Goal: Task Accomplishment & Management: Complete application form

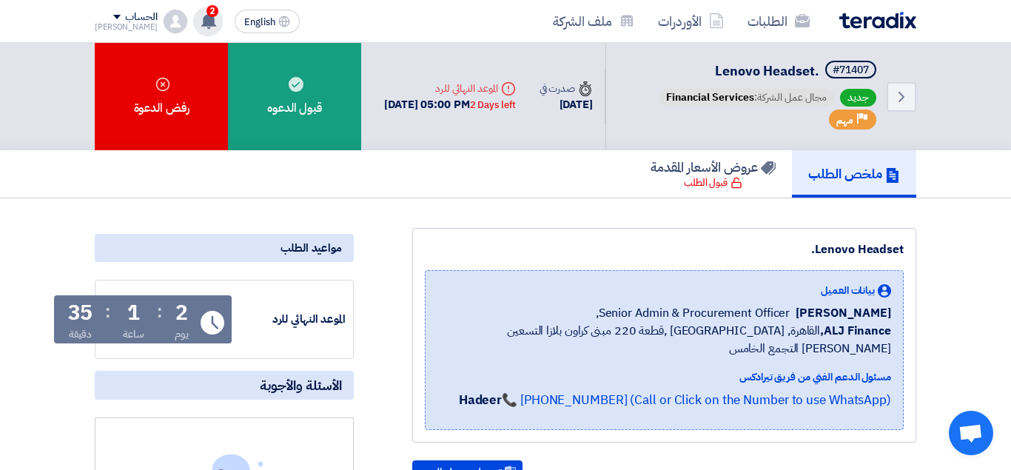
click at [200, 13] on icon at bounding box center [208, 21] width 16 height 16
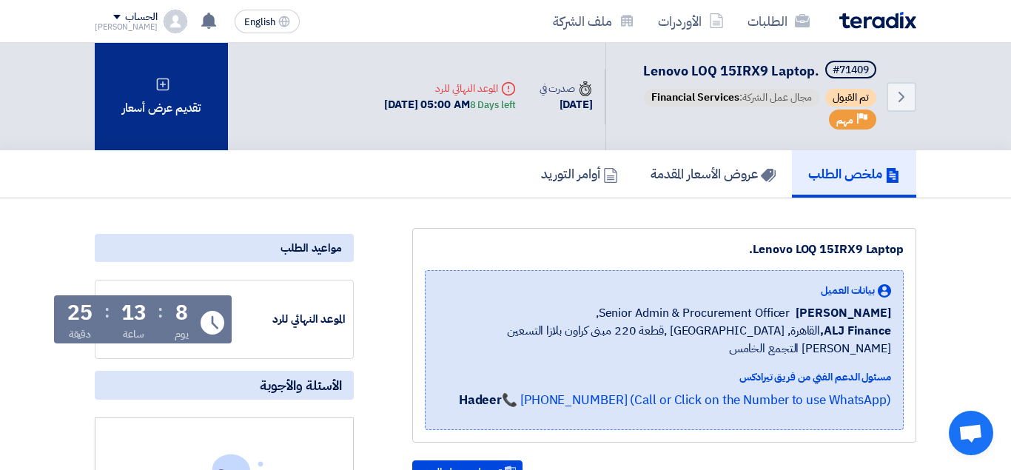
click at [181, 112] on div "تقديم عرض أسعار" at bounding box center [161, 96] width 133 height 107
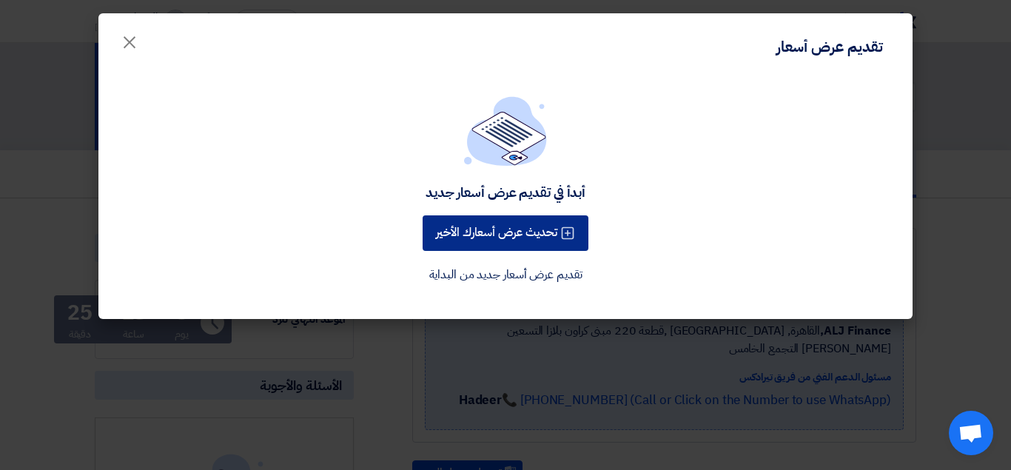
click at [550, 234] on button "تحديث عرض أسعارك الأخير" at bounding box center [505, 233] width 166 height 36
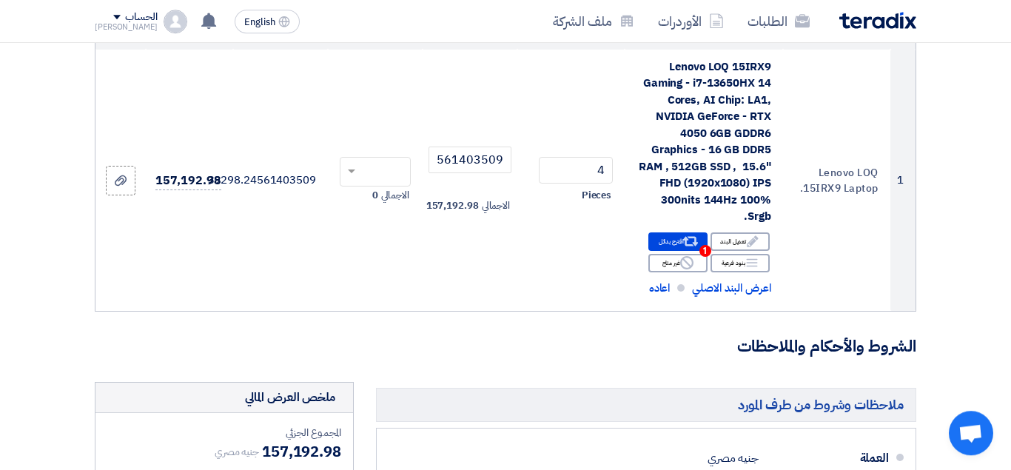
scroll to position [207, 0]
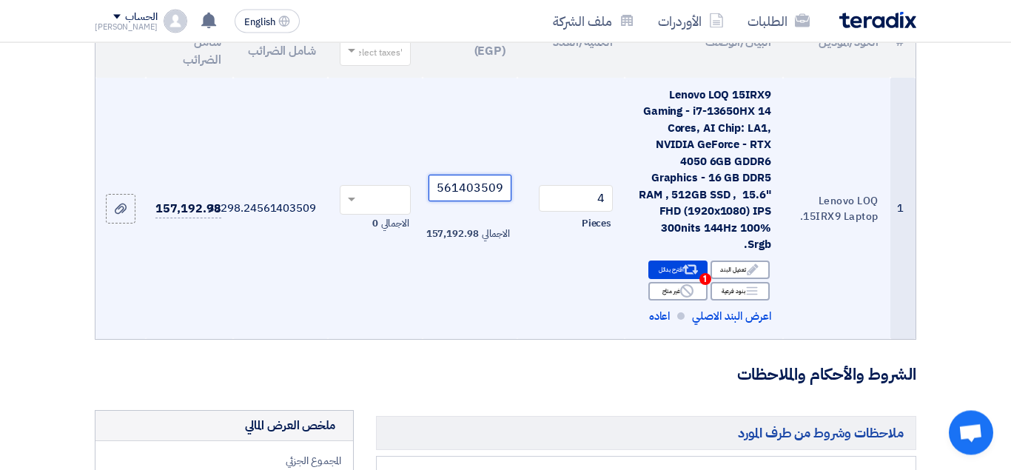
click at [454, 202] on input "39298.24561403509" at bounding box center [469, 188] width 83 height 27
click at [438, 200] on input "39298.24561403509" at bounding box center [469, 188] width 83 height 27
click at [459, 202] on input "39298.24561403509" at bounding box center [469, 188] width 83 height 27
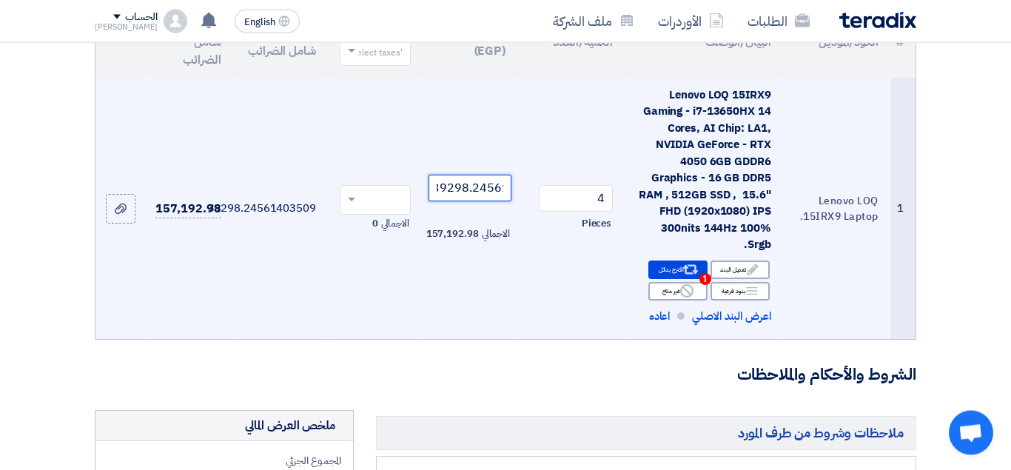
click at [464, 202] on input "39298.24561403509" at bounding box center [469, 188] width 83 height 27
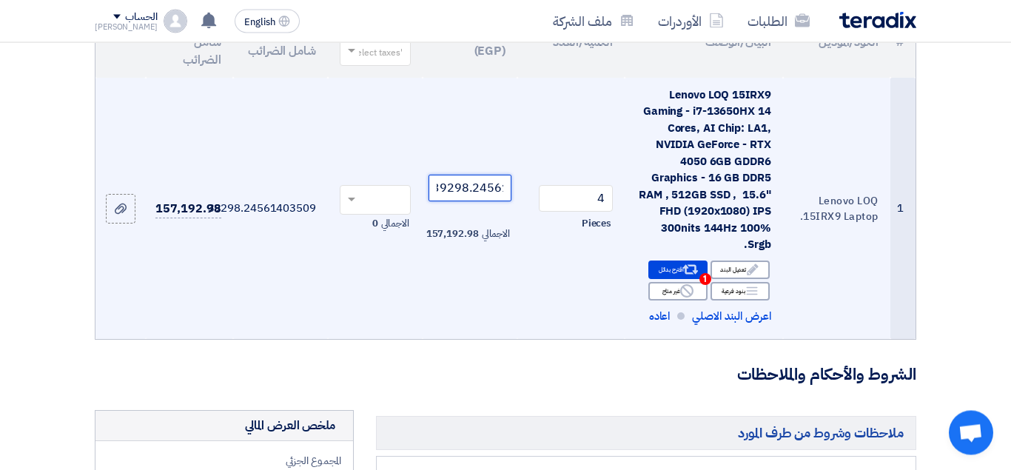
click at [464, 202] on input "39298.24561403509" at bounding box center [469, 188] width 83 height 27
click at [464, 201] on input "39298.24561403509" at bounding box center [469, 188] width 83 height 27
click at [351, 203] on span at bounding box center [351, 200] width 7 height 5
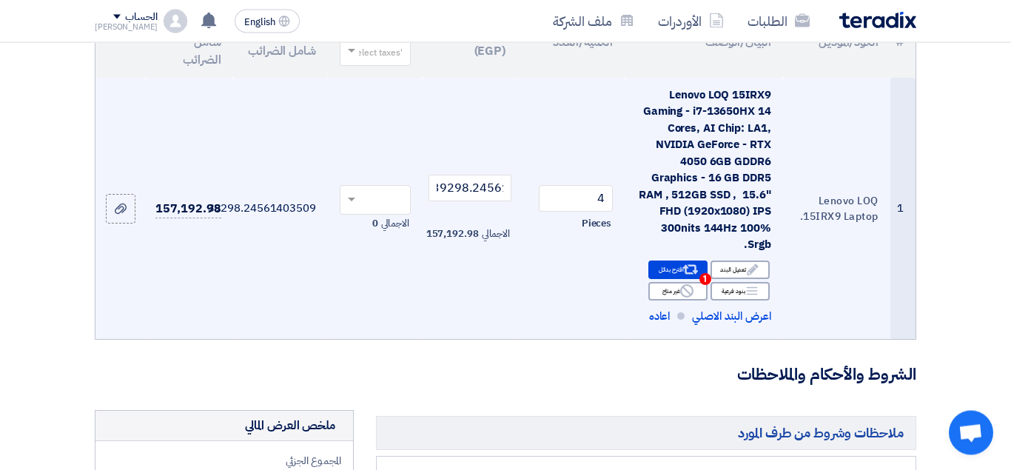
click at [385, 154] on td "الاجمالي 0" at bounding box center [375, 209] width 95 height 262
click at [430, 198] on input "39298.24561403509" at bounding box center [469, 188] width 83 height 27
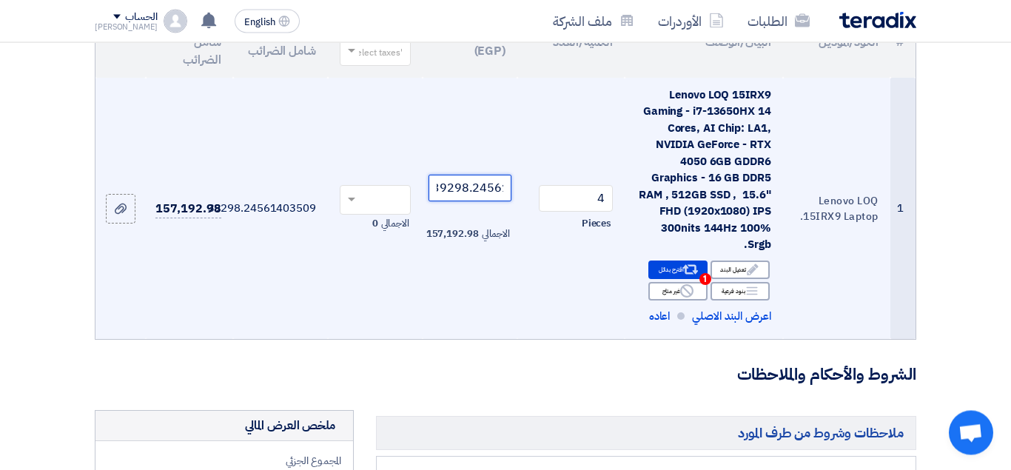
click at [448, 197] on input "39298.24561403509" at bounding box center [469, 188] width 83 height 27
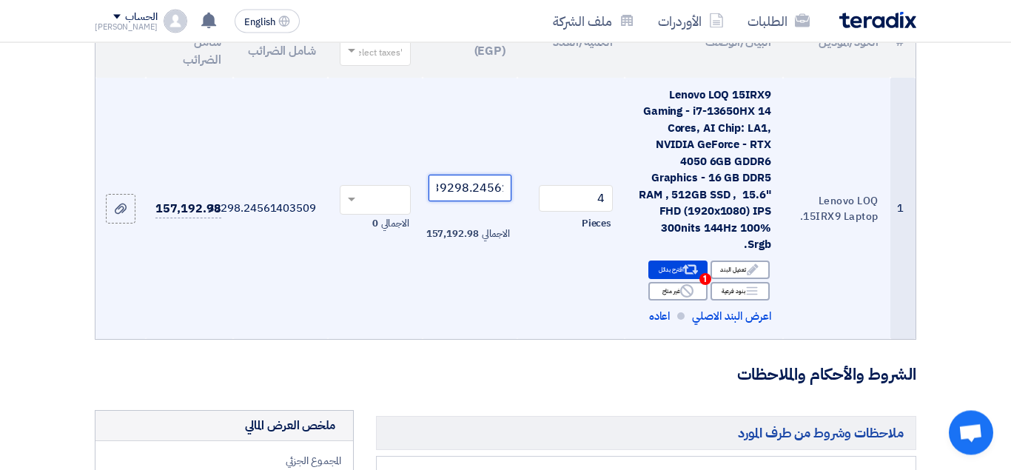
paste input "40087.71929824561"
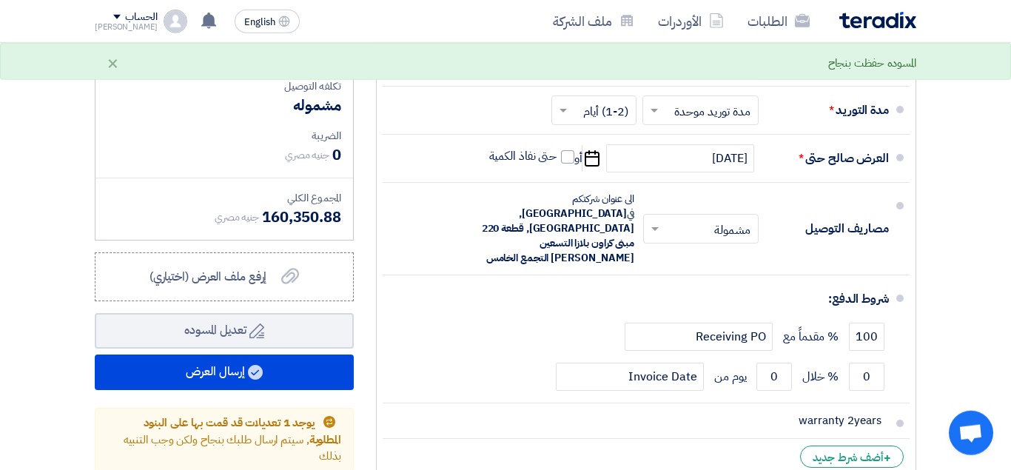
scroll to position [677, 0]
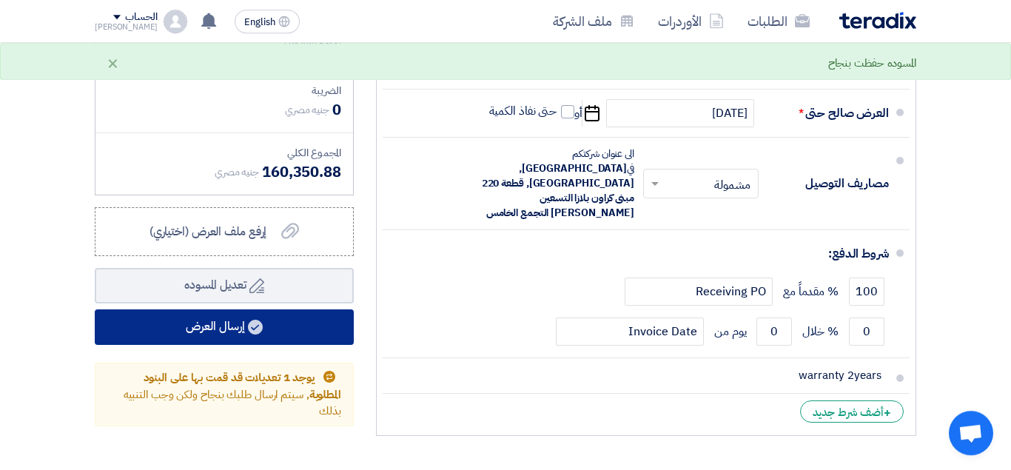
type input "40087.71929824561"
click at [285, 345] on button "إرسال العرض" at bounding box center [224, 327] width 259 height 36
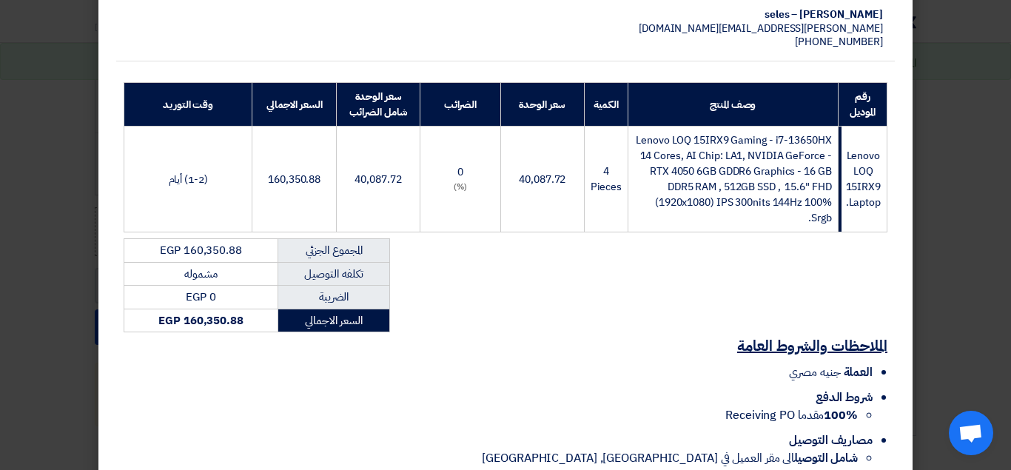
scroll to position [206, 0]
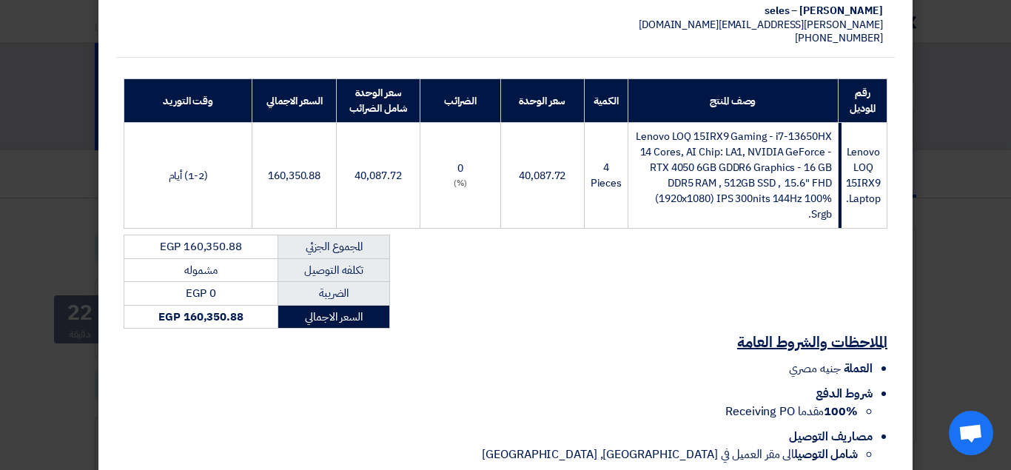
scroll to position [206, 0]
click at [994, 78] on modal-container "Imagine مدينه نصر - اخر [PERSON_NAME] - امام تكنولوجي مول شركه ايمجين , [GEOGRA…" at bounding box center [505, 235] width 1011 height 470
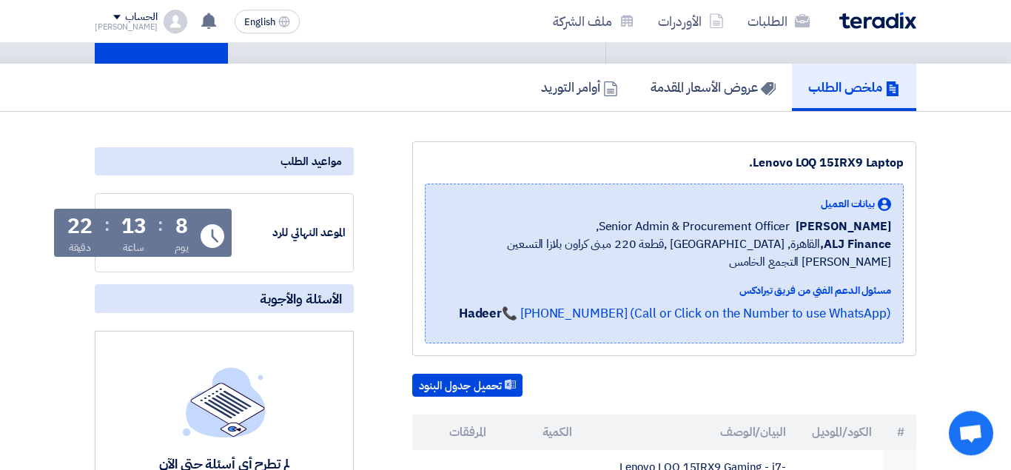
scroll to position [0, 0]
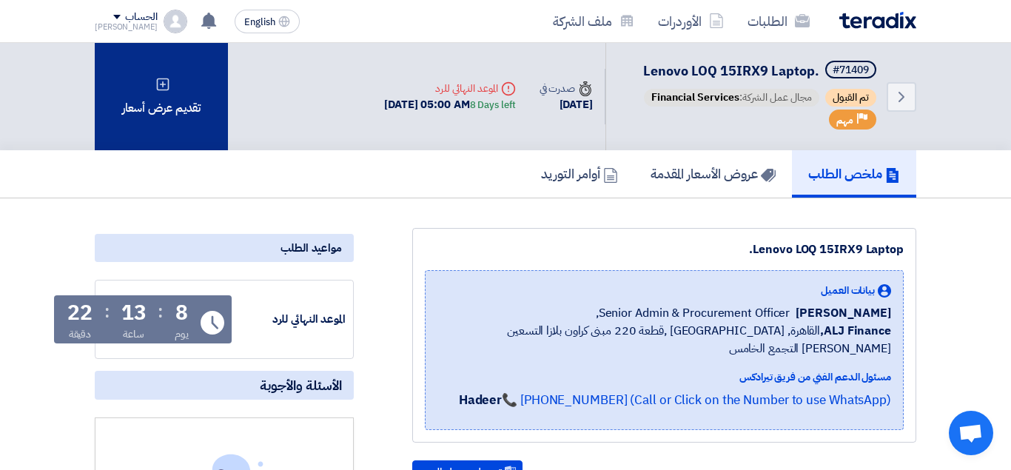
click at [199, 109] on div "تقديم عرض أسعار" at bounding box center [161, 96] width 133 height 107
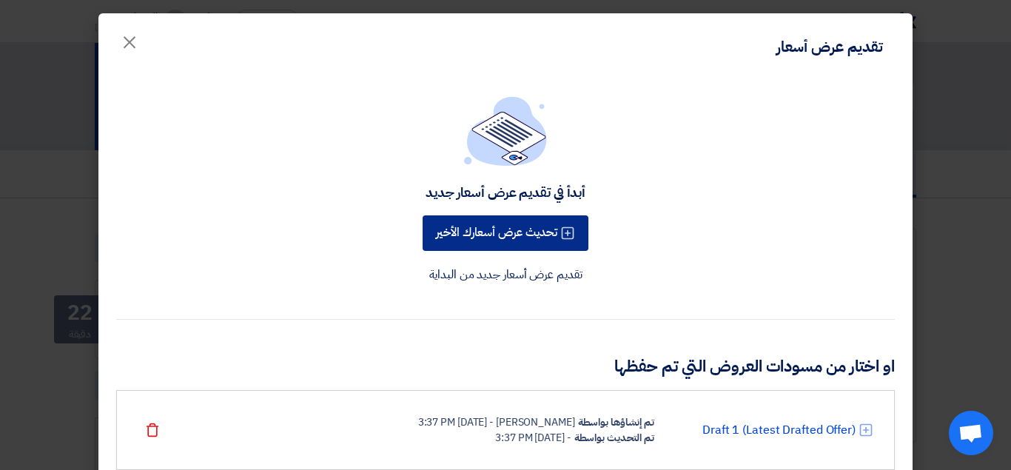
click at [547, 239] on button "تحديث عرض أسعارك الأخير" at bounding box center [505, 233] width 166 height 36
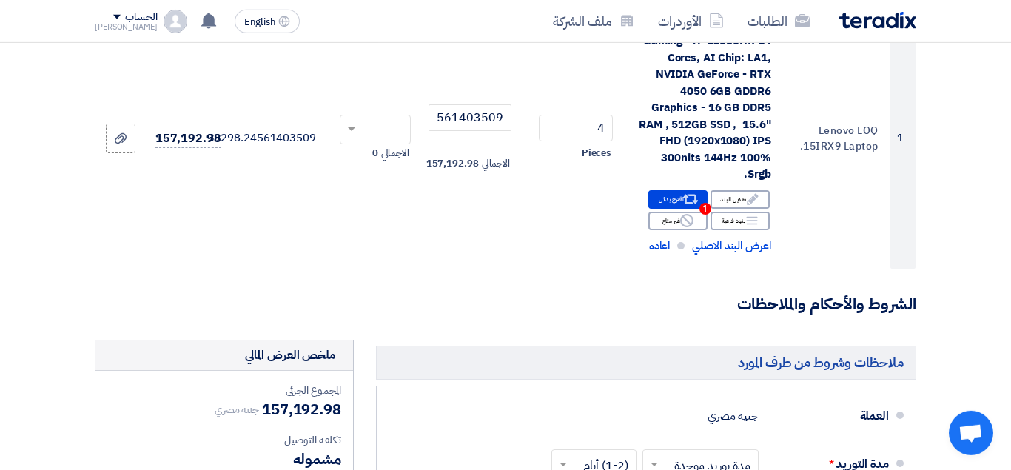
scroll to position [219, 0]
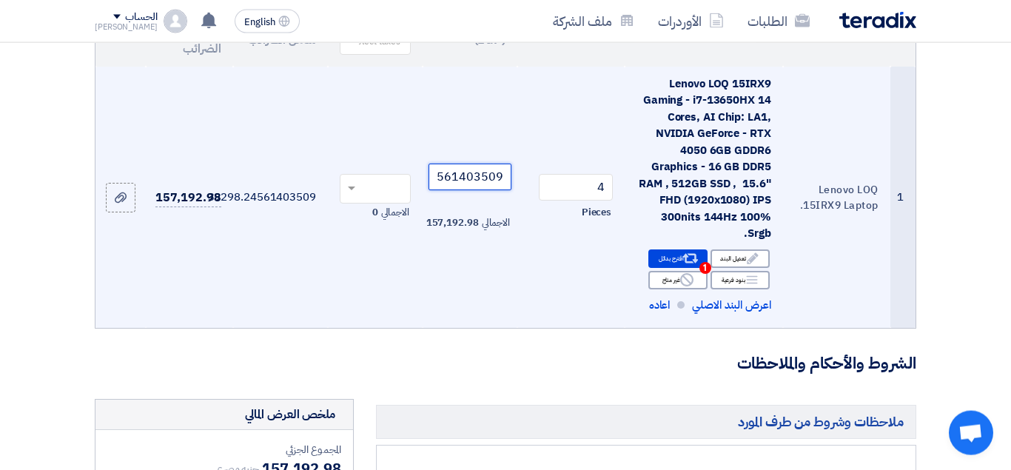
click at [443, 190] on input "39298.24561403509" at bounding box center [469, 176] width 83 height 27
click at [458, 190] on input "39298.24561403509" at bounding box center [469, 176] width 83 height 27
paste input "40087.71929824561"
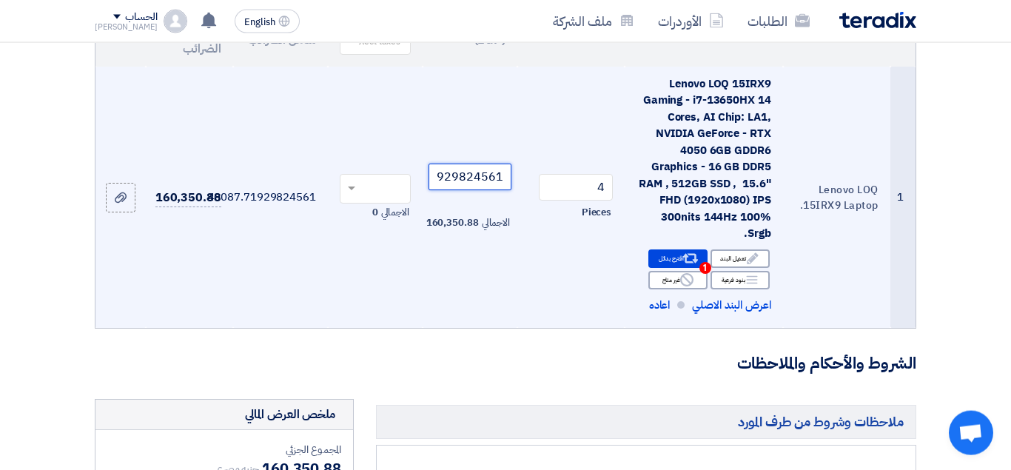
type input "40087.71929824561"
click at [359, 200] on div at bounding box center [375, 188] width 70 height 24
click at [379, 223] on span "14% -VAT" at bounding box center [382, 215] width 39 height 13
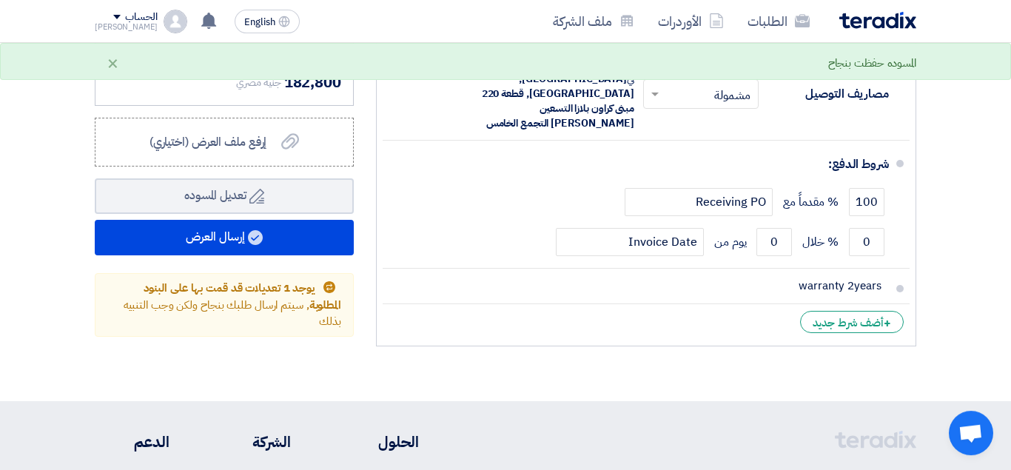
scroll to position [812, 0]
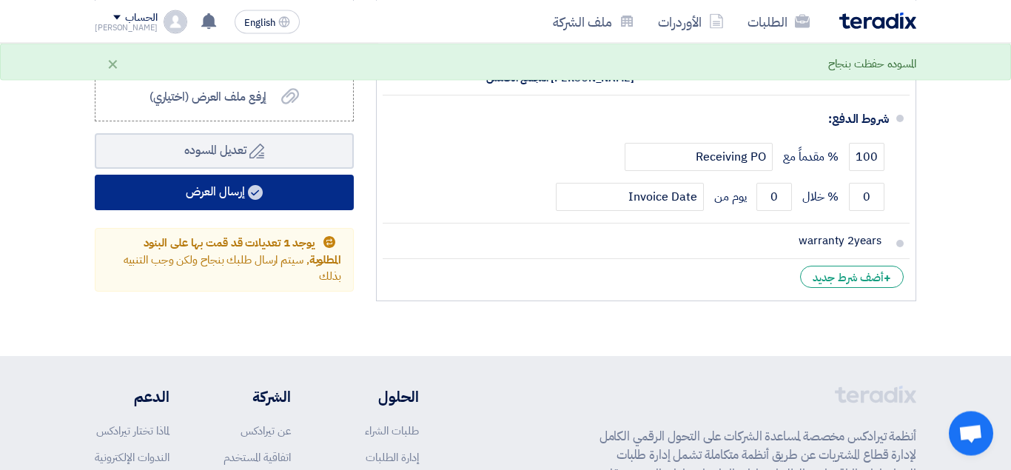
click at [258, 193] on button "إرسال العرض" at bounding box center [224, 193] width 259 height 36
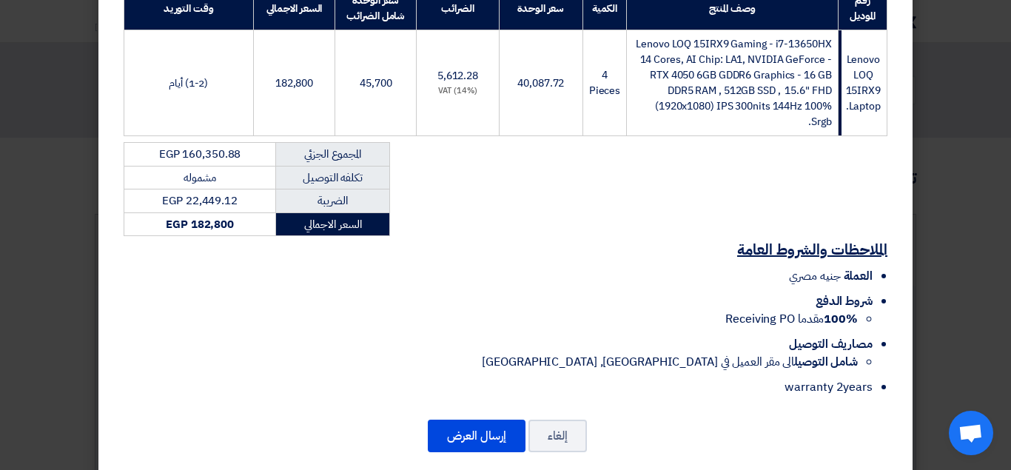
scroll to position [323, 0]
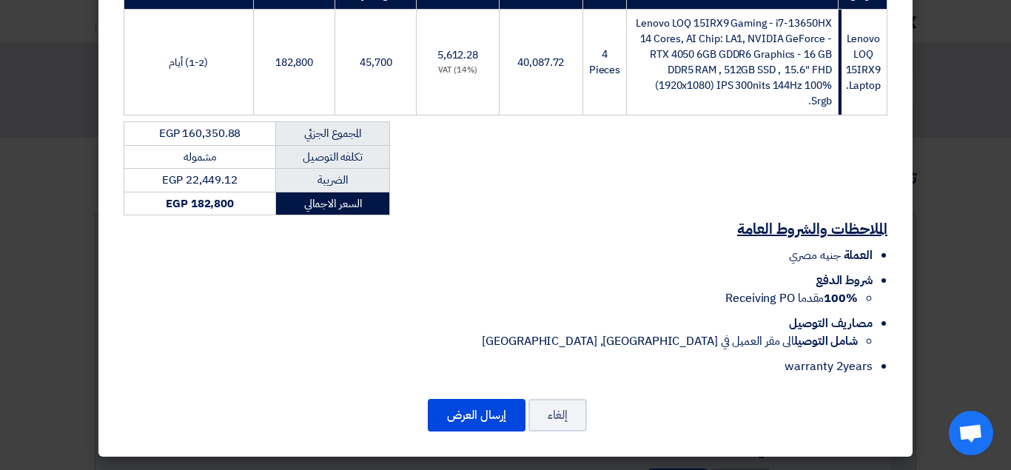
drag, startPoint x: 0, startPoint y: 121, endPoint x: 75, endPoint y: 411, distance: 298.9
click at [41, 382] on modal-container "Imagine مدينه نصر - اخر [PERSON_NAME] - امام تكنولوجي مول شركه ايمجين , [GEOGRA…" at bounding box center [505, 235] width 1011 height 470
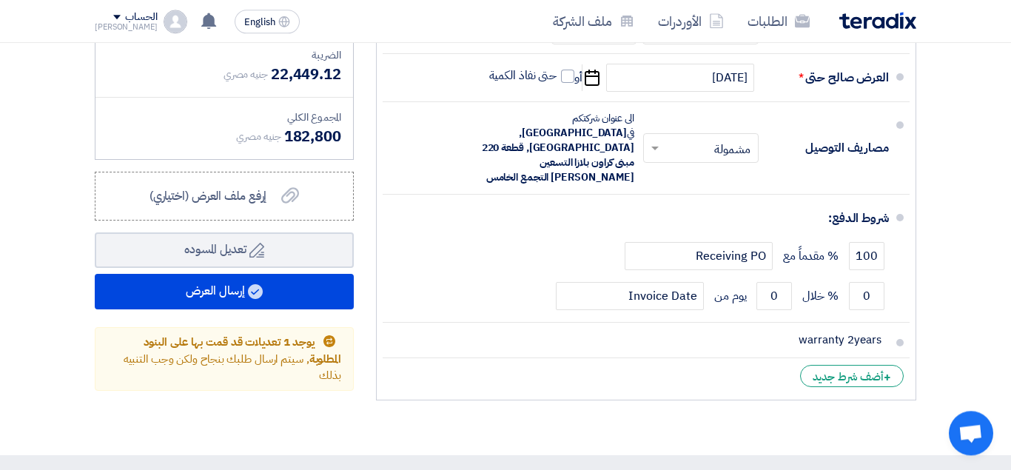
scroll to position [780, 0]
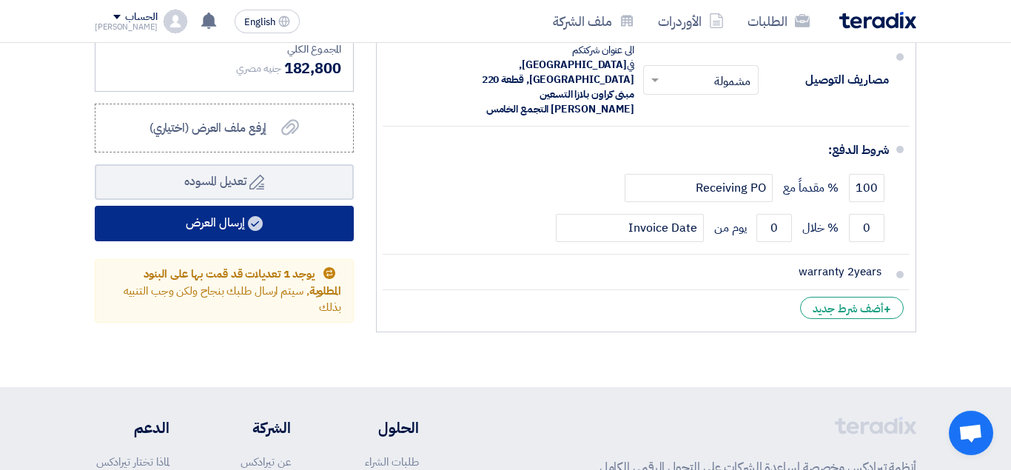
click at [232, 223] on button "إرسال العرض" at bounding box center [224, 224] width 259 height 36
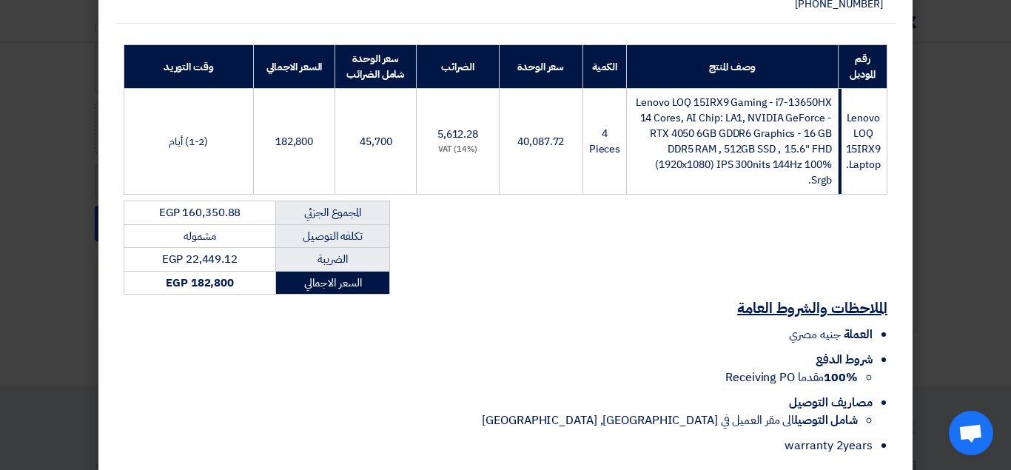
scroll to position [323, 0]
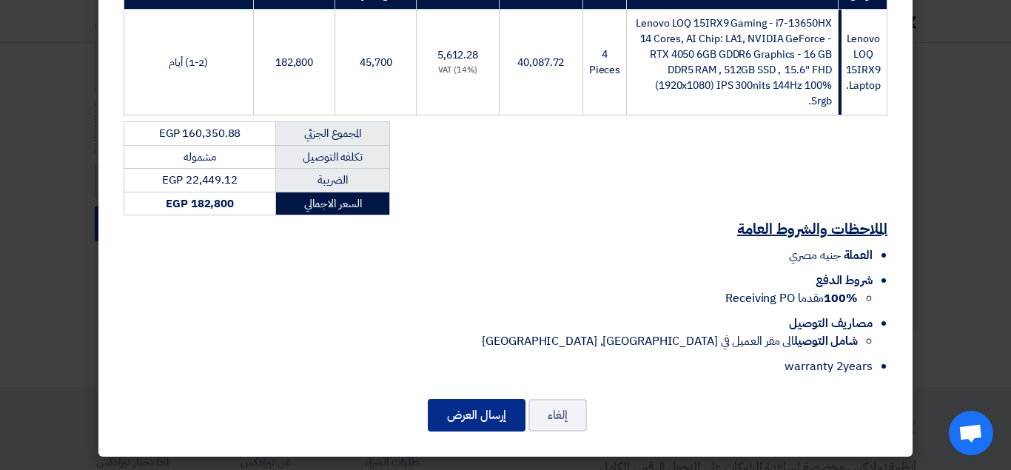
click at [485, 429] on button "إرسال العرض" at bounding box center [477, 415] width 98 height 33
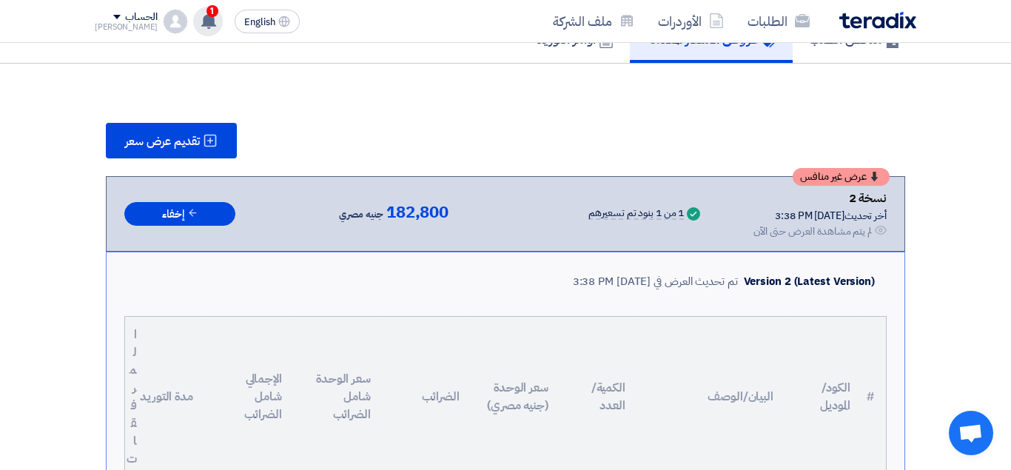
click at [193, 33] on div "1 عرض سعرك لطلب Lenovo LOQ 15IRX9 Laptop. لم يعد الان تنافسي Just now تعديل جدي…" at bounding box center [208, 22] width 30 height 30
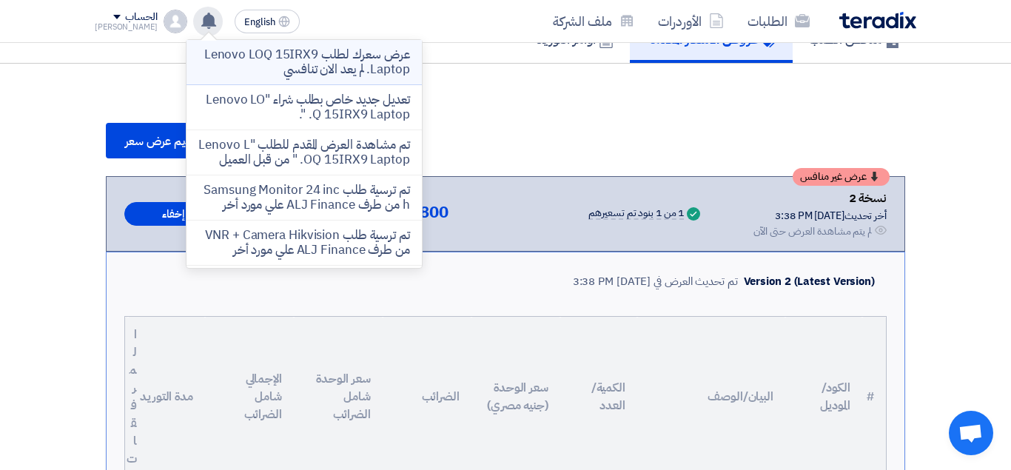
click at [374, 66] on p "عرض سعرك لطلب Lenovo LOQ 15IRX9 Laptop. لم يعد الان تنافسي" at bounding box center [304, 62] width 212 height 30
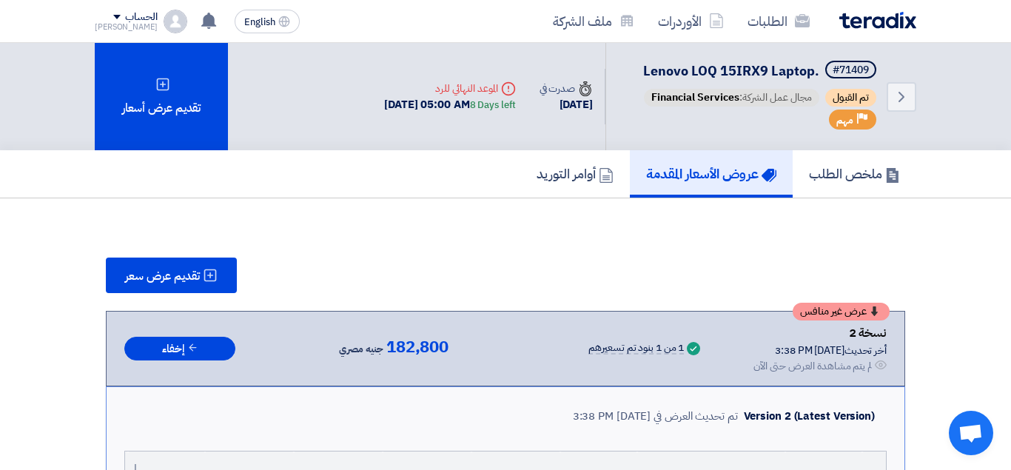
click at [864, 331] on div "نسخة 2" at bounding box center [819, 332] width 133 height 19
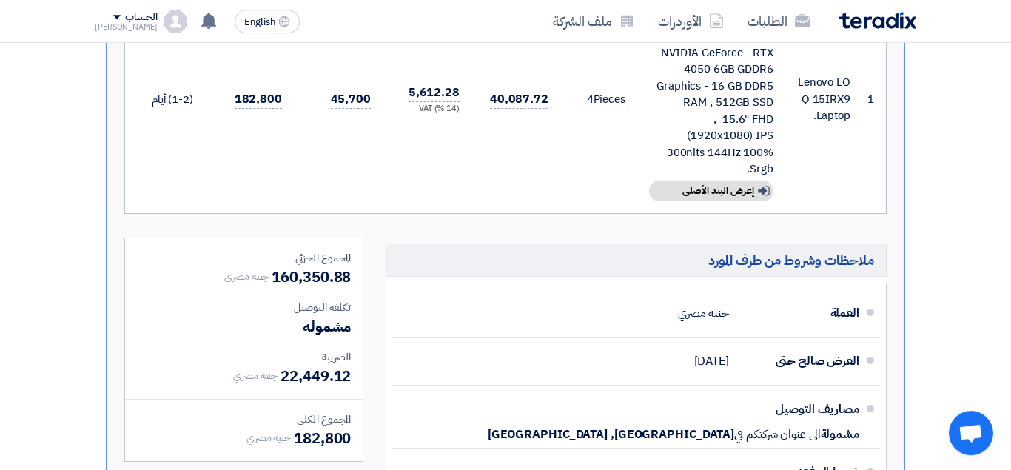
scroll to position [539, 0]
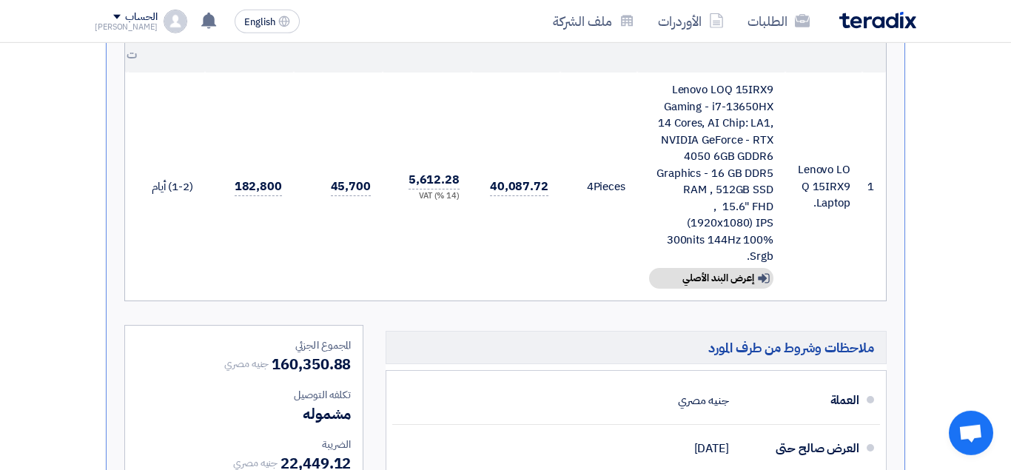
click at [996, 172] on section "تقديم عرض سعر عرض غير منافس نسخة 2 أخر تحديث [DATE] 3:38 PM Offer is Seen لم يت…" at bounding box center [505, 246] width 1011 height 1173
click at [200, 14] on icon at bounding box center [208, 21] width 16 height 16
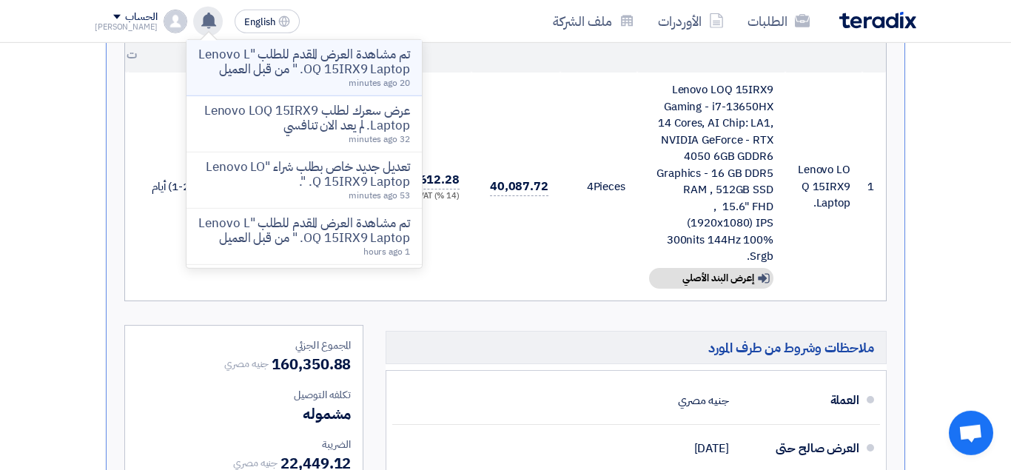
click at [317, 68] on p "تم مشاهدة العرض المقدم للطلب "Lenovo LOQ 15IRX9 Laptop. " من قبل العميل" at bounding box center [304, 62] width 212 height 30
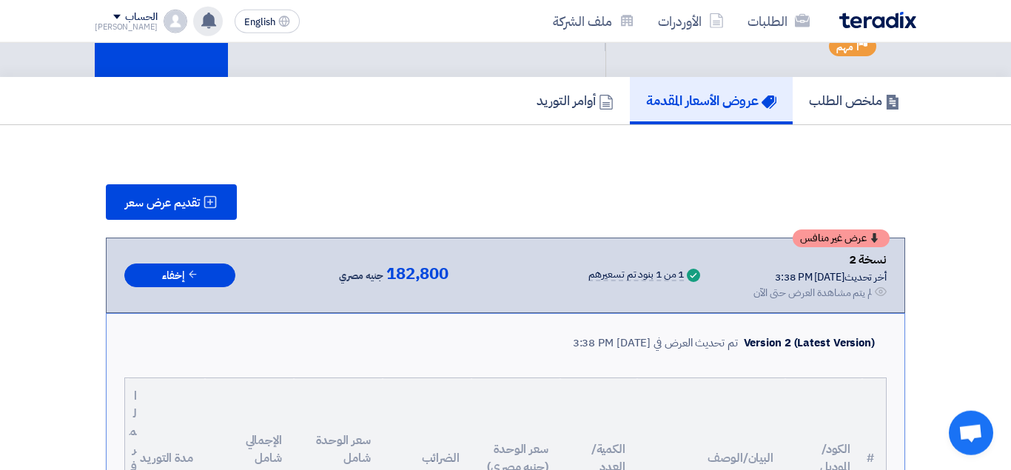
scroll to position [0, 0]
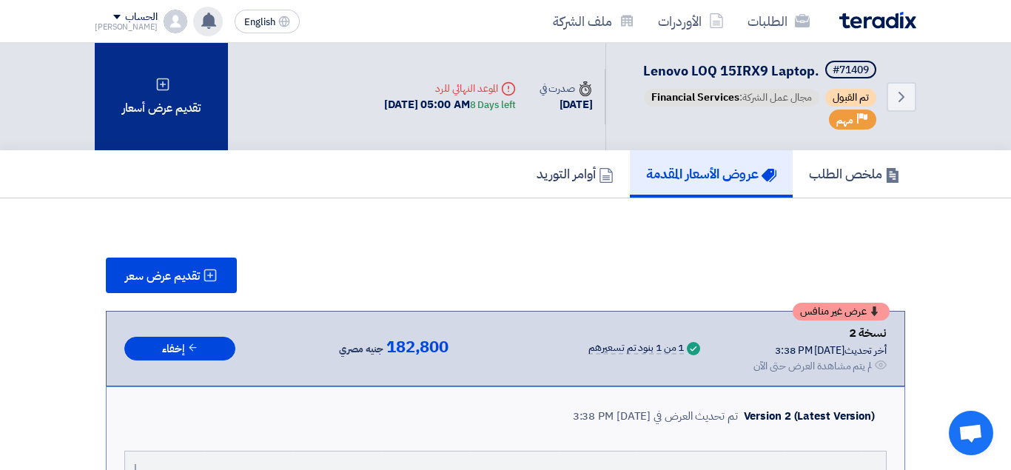
click at [185, 86] on div "تقديم عرض أسعار" at bounding box center [161, 96] width 133 height 107
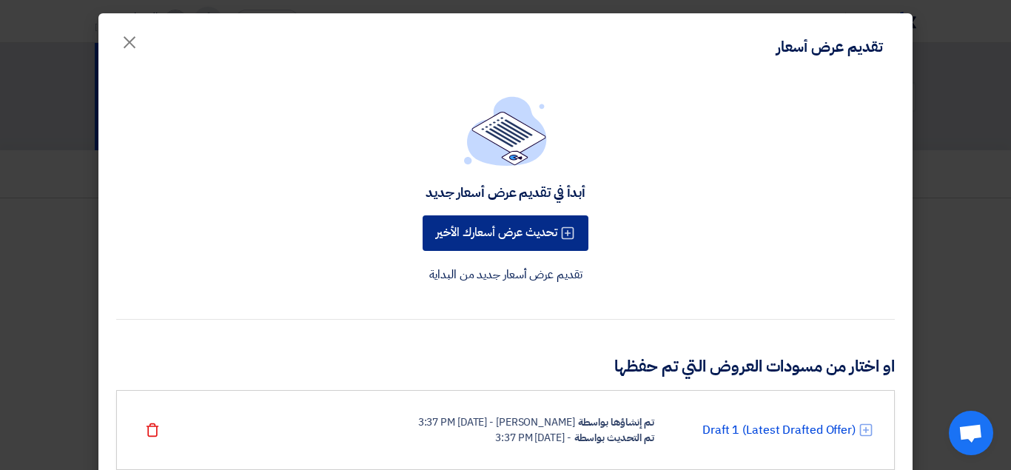
click at [542, 234] on button "تحديث عرض أسعارك الأخير" at bounding box center [505, 233] width 166 height 36
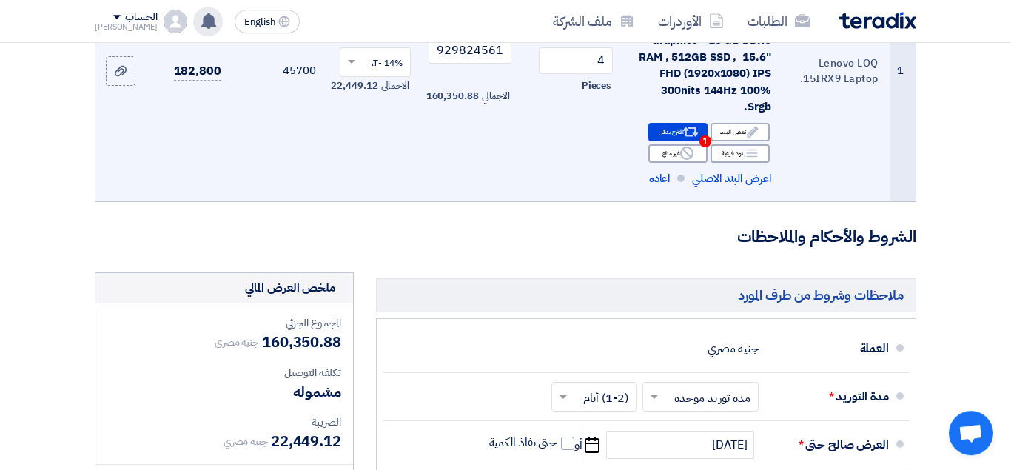
scroll to position [373, 0]
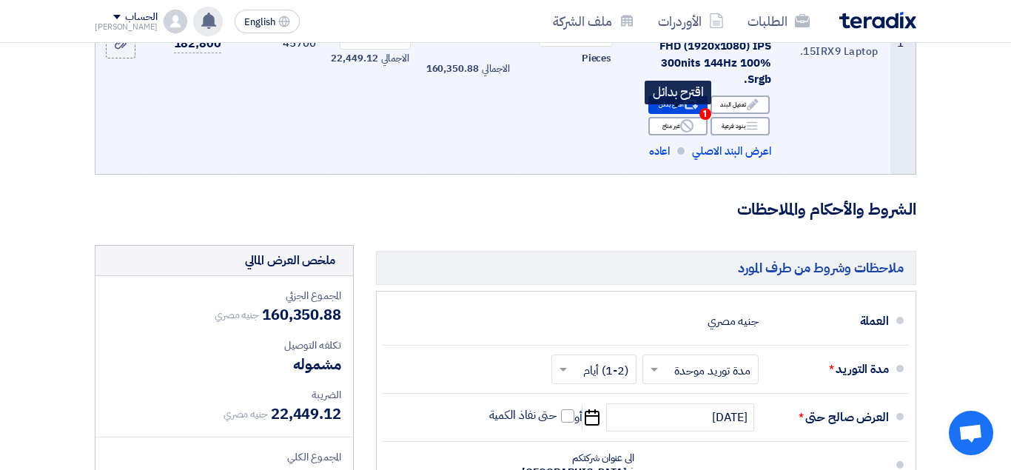
click at [687, 109] on use at bounding box center [690, 105] width 16 height 10
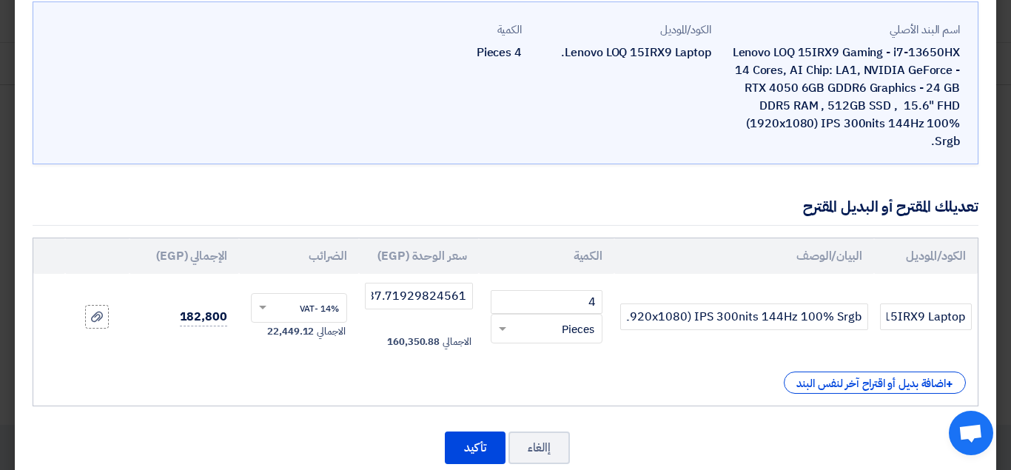
scroll to position [106, 0]
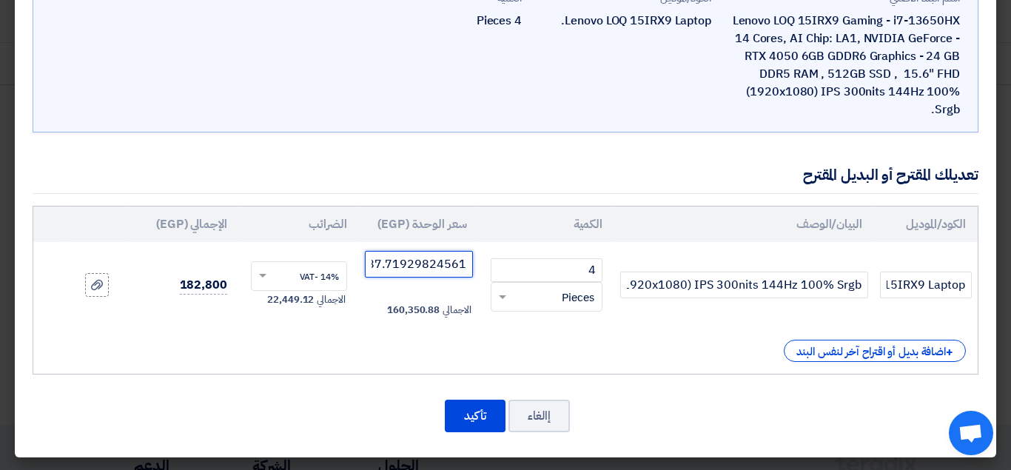
click at [397, 267] on input "40087.71929824561" at bounding box center [419, 264] width 108 height 27
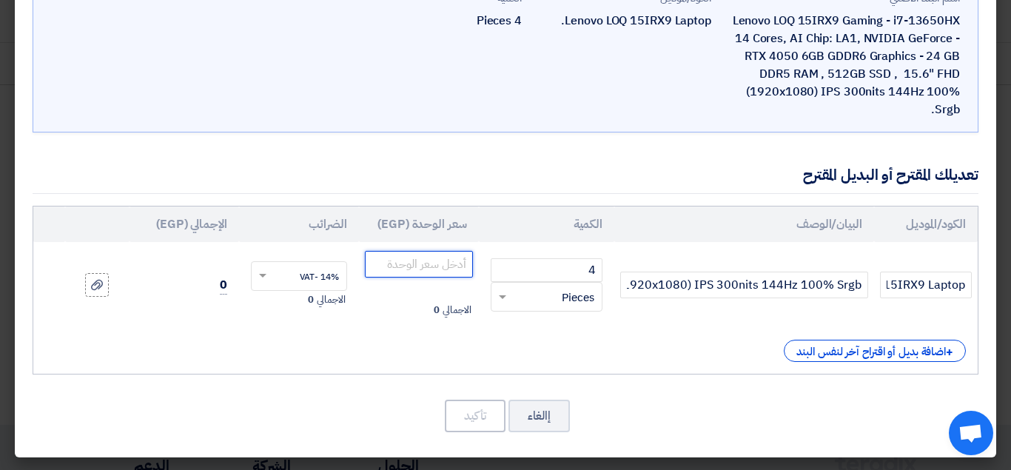
click at [397, 267] on input "number" at bounding box center [419, 264] width 108 height 27
paste input "38508.77192982456"
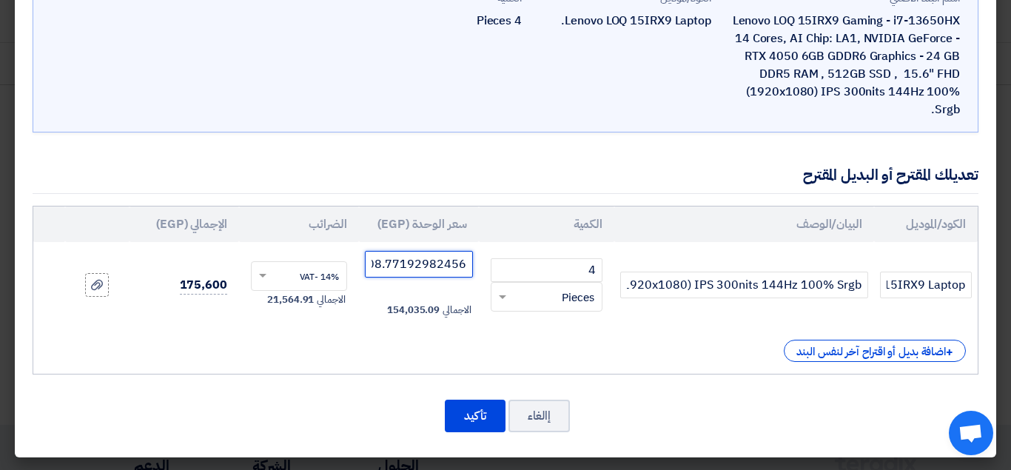
scroll to position [0, -22]
type input "38508.77192982456"
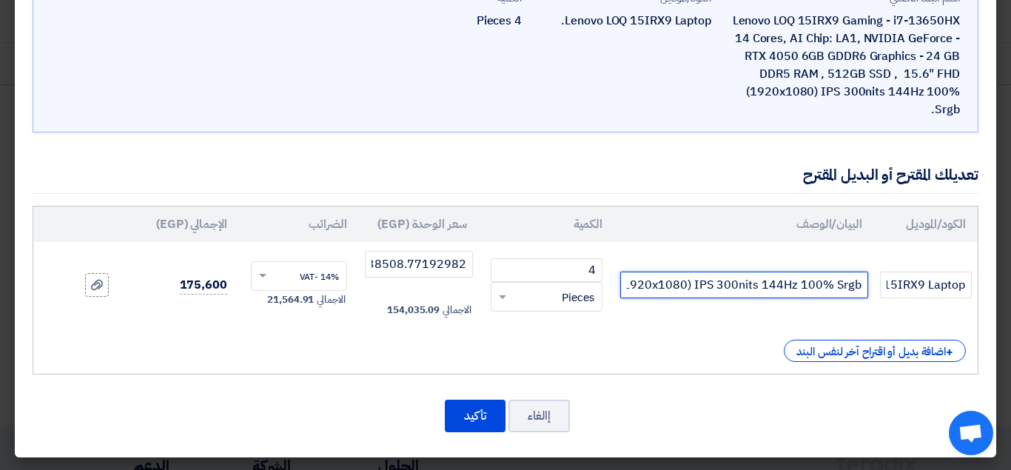
click at [796, 283] on input "Lenovo LOQ 15IRX9 Gaming- i7-13650HX 14 Cores, AI Chip: LA1, NVIDIA GeForce - R…" at bounding box center [744, 284] width 248 height 27
drag, startPoint x: 680, startPoint y: 289, endPoint x: 664, endPoint y: 290, distance: 15.6
click at [664, 290] on input "Lenovo LOQ 15IRX9 Gaming- i7-13650HX 14 Cores, AI Chip: LA1, NVIDIA GeForce - R…" at bounding box center [744, 284] width 248 height 27
type input "Lenovo LOQ 15IRX9 Gaming- i7-13650HX 14 Cores, AI Chip: LA1, NVIDIA GeForce - R…"
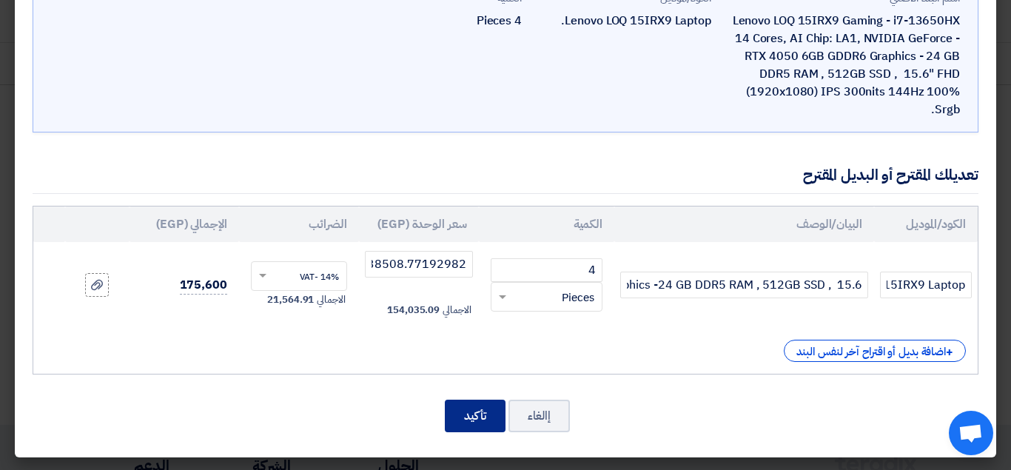
click at [475, 409] on button "تأكيد" at bounding box center [475, 415] width 61 height 33
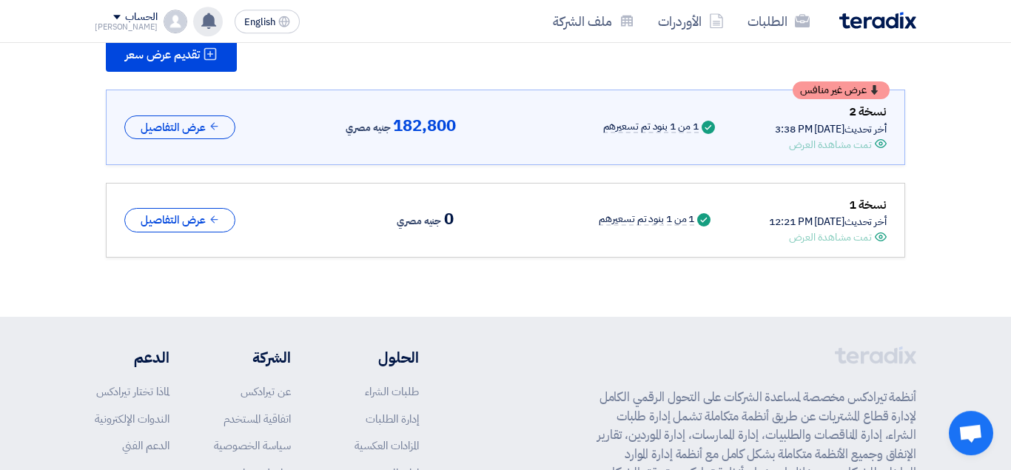
scroll to position [215, 0]
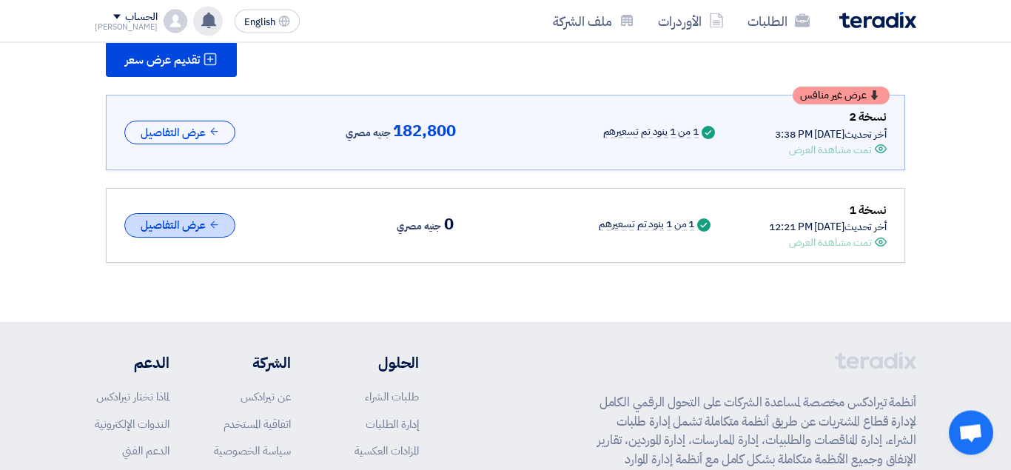
click at [186, 231] on button "عرض التفاصيل" at bounding box center [179, 226] width 111 height 24
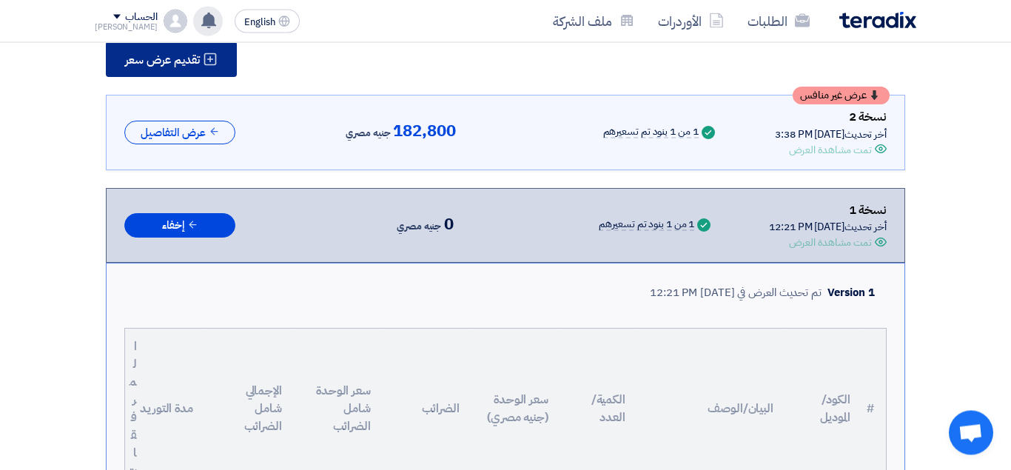
click at [194, 61] on span "تقديم عرض سعر" at bounding box center [162, 61] width 75 height 12
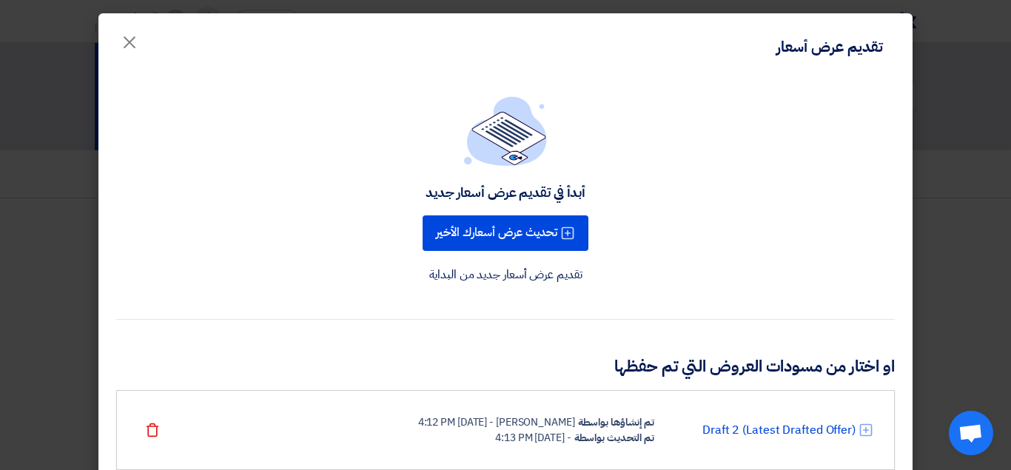
scroll to position [146, 0]
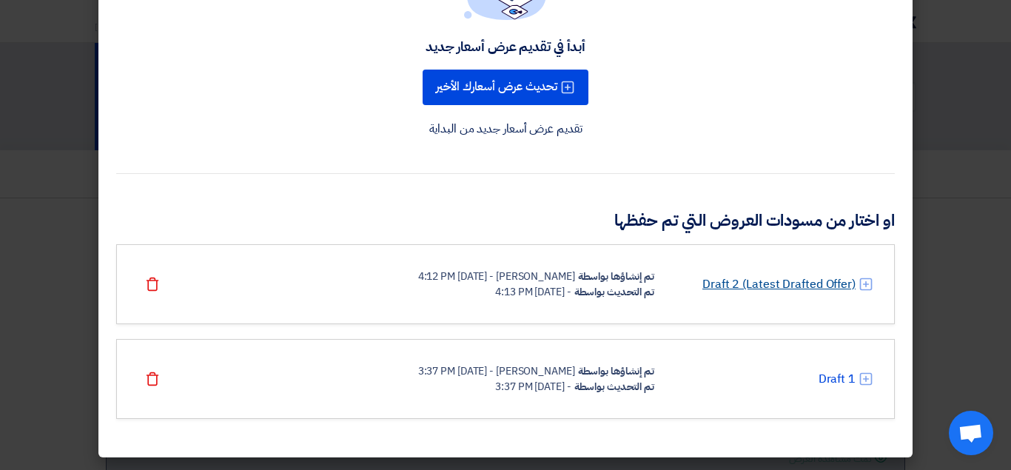
click at [773, 282] on link "Draft 2 (Latest Drafted Offer)" at bounding box center [778, 284] width 153 height 18
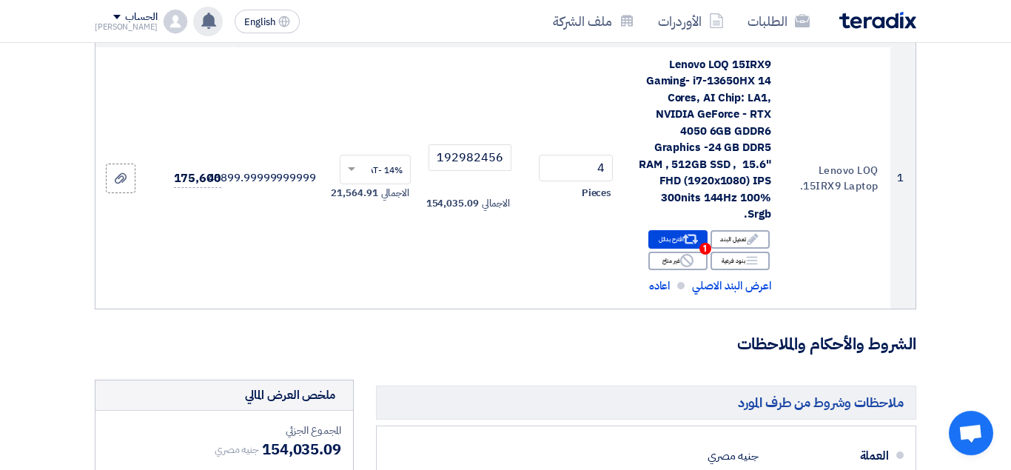
scroll to position [250, 0]
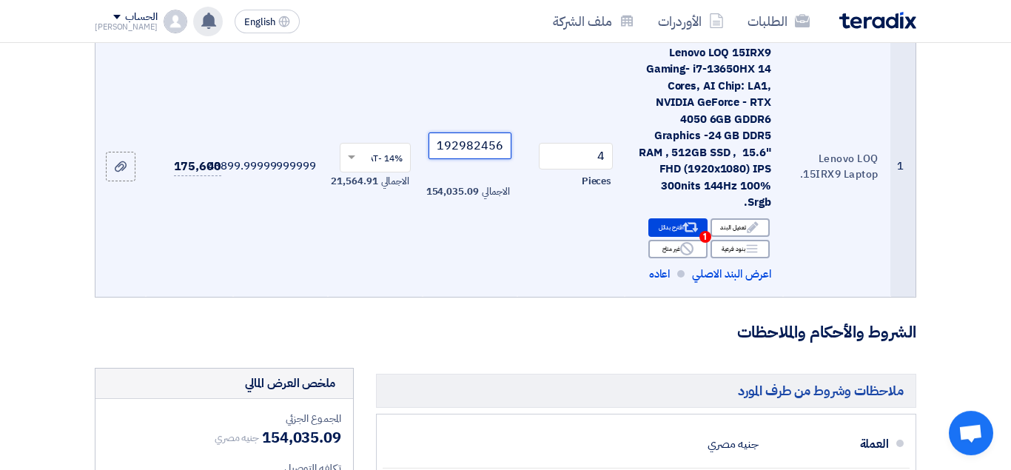
click at [459, 153] on input "38508.77192982456" at bounding box center [469, 145] width 83 height 27
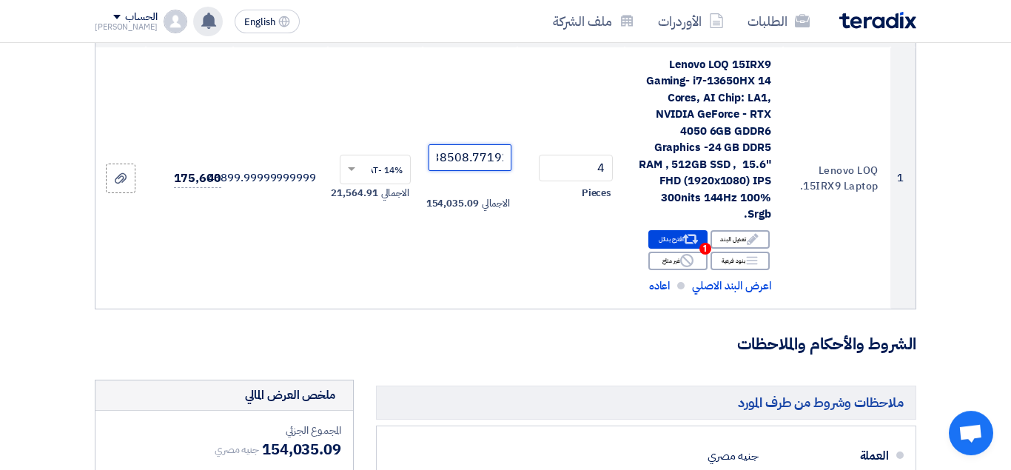
scroll to position [234, 0]
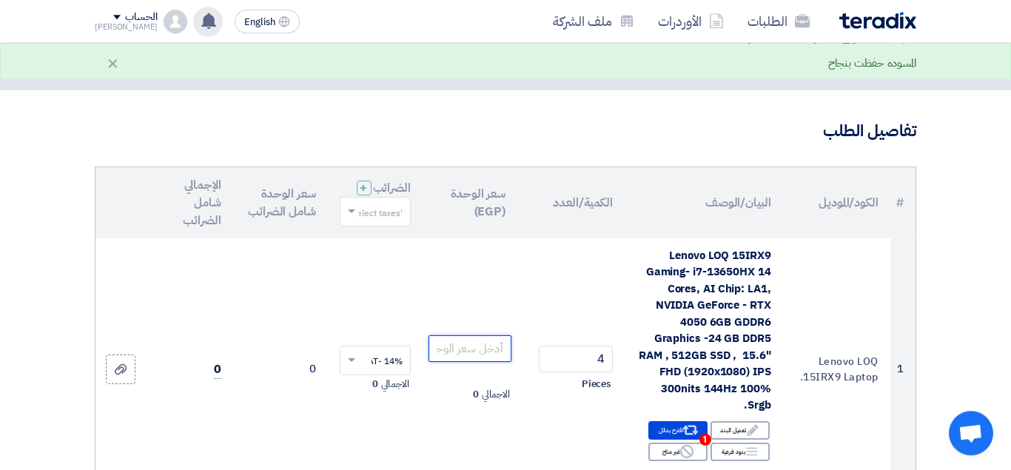
scroll to position [0, 0]
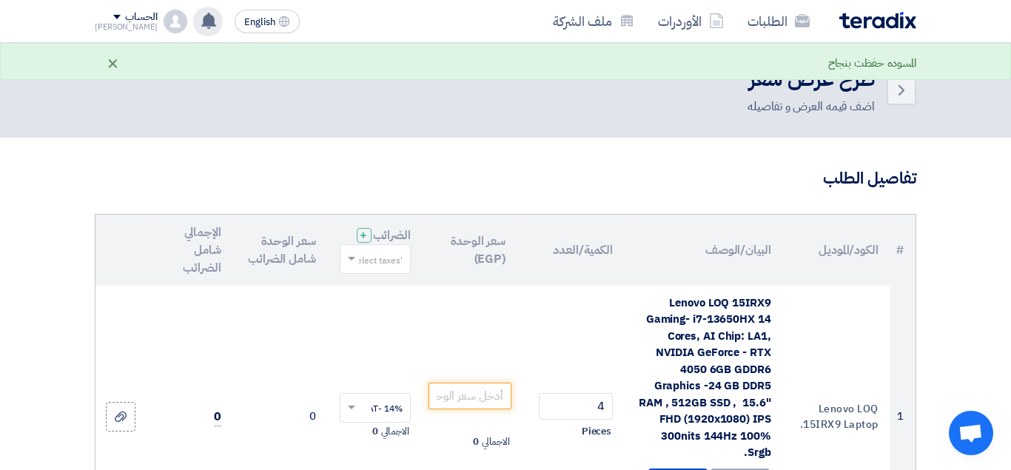
click at [110, 62] on div "×" at bounding box center [113, 63] width 13 height 18
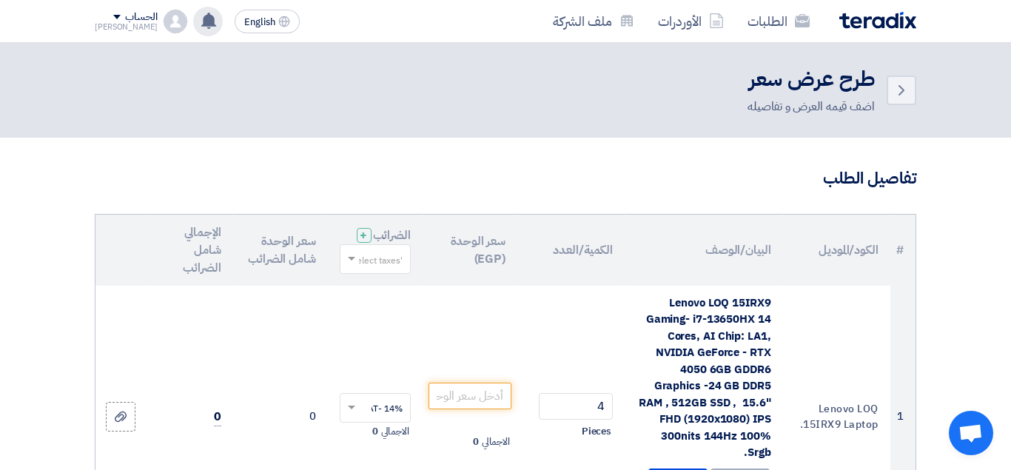
click at [201, 20] on use at bounding box center [208, 21] width 15 height 16
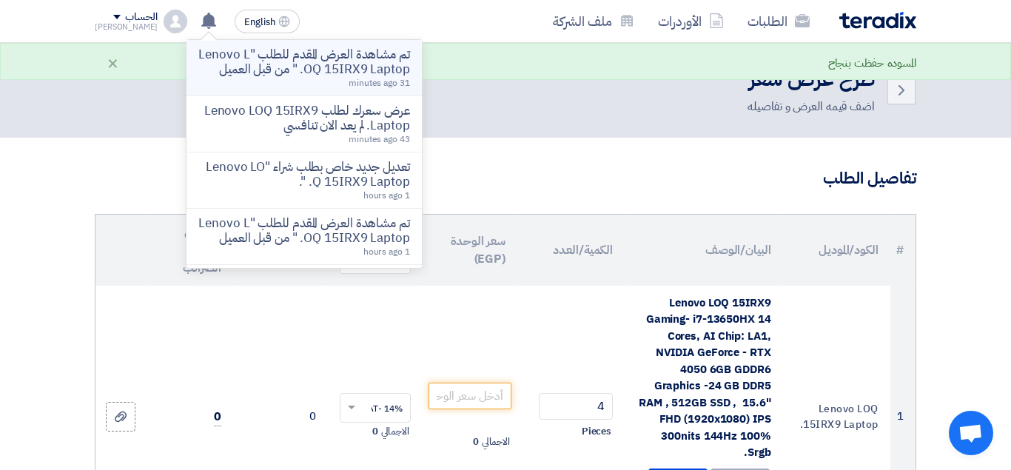
click at [354, 78] on span "31 minutes ago" at bounding box center [378, 82] width 61 height 13
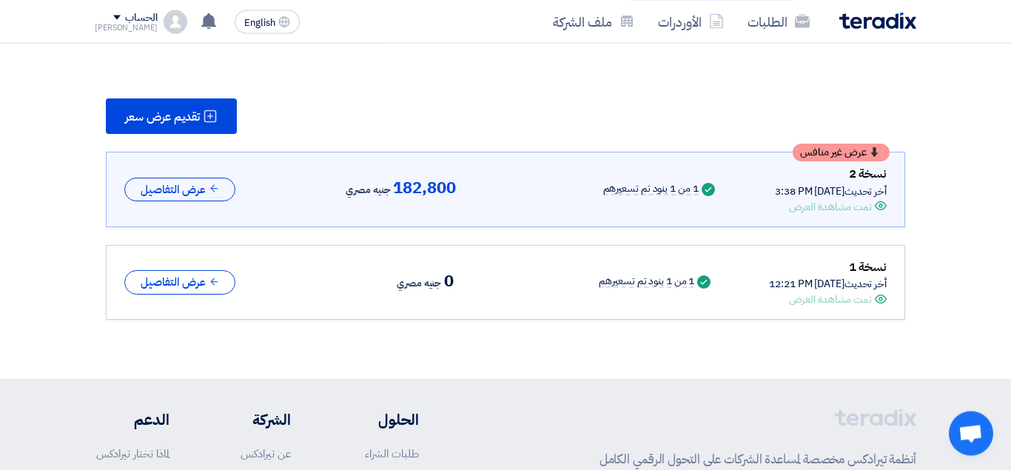
scroll to position [164, 0]
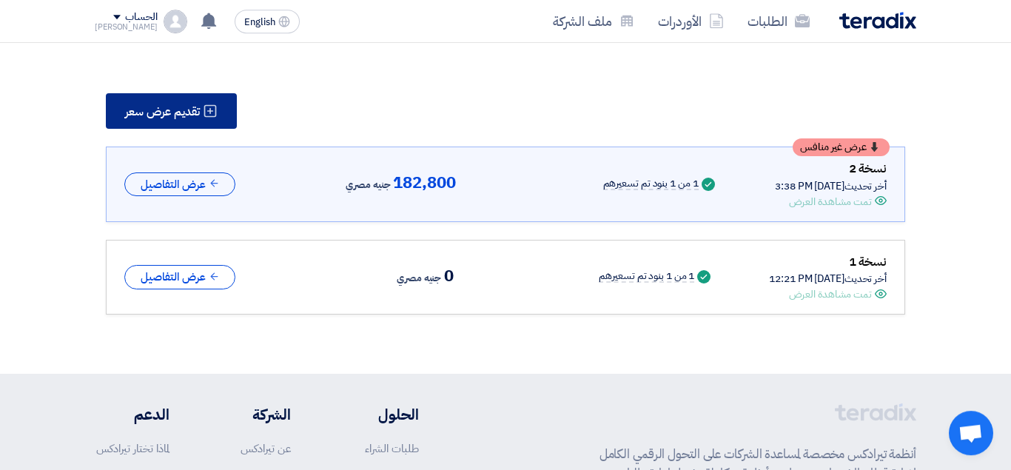
click at [203, 107] on button "تقديم عرض سعر" at bounding box center [171, 111] width 131 height 36
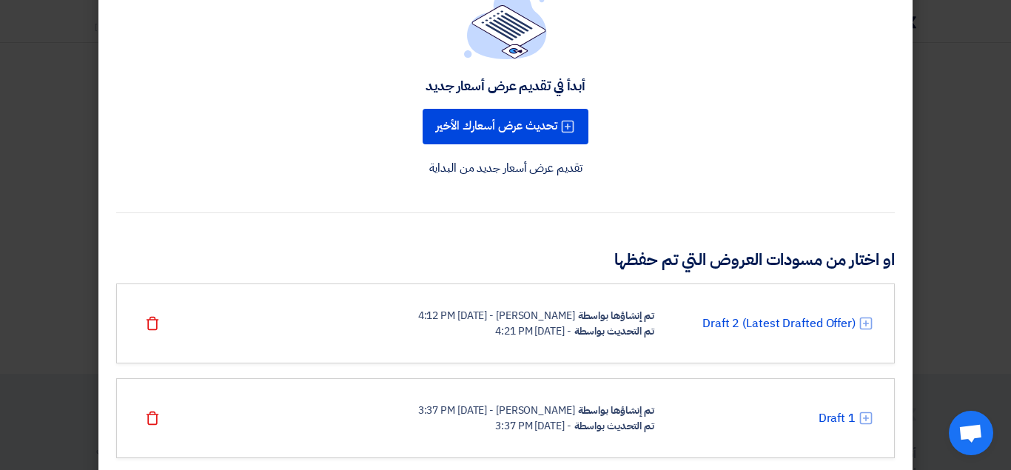
scroll to position [146, 0]
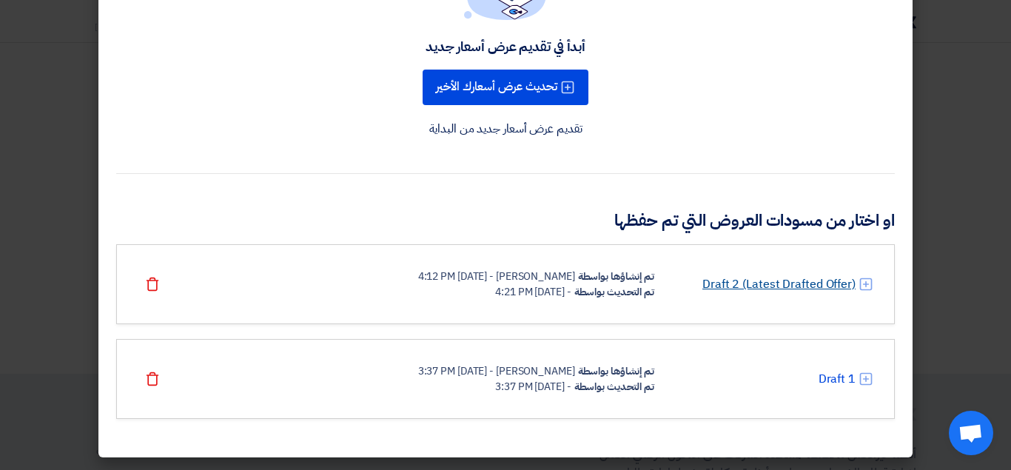
click at [752, 281] on link "Draft 2 (Latest Drafted Offer)" at bounding box center [778, 284] width 153 height 18
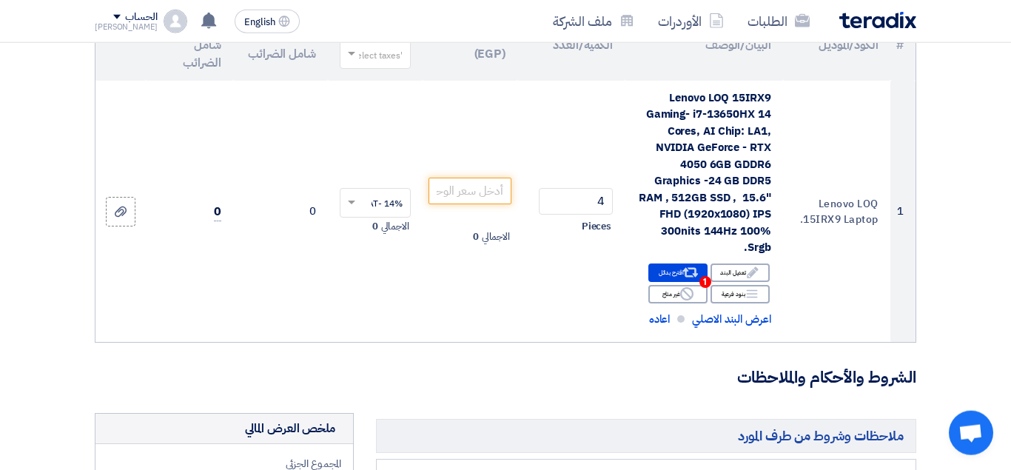
scroll to position [278, 0]
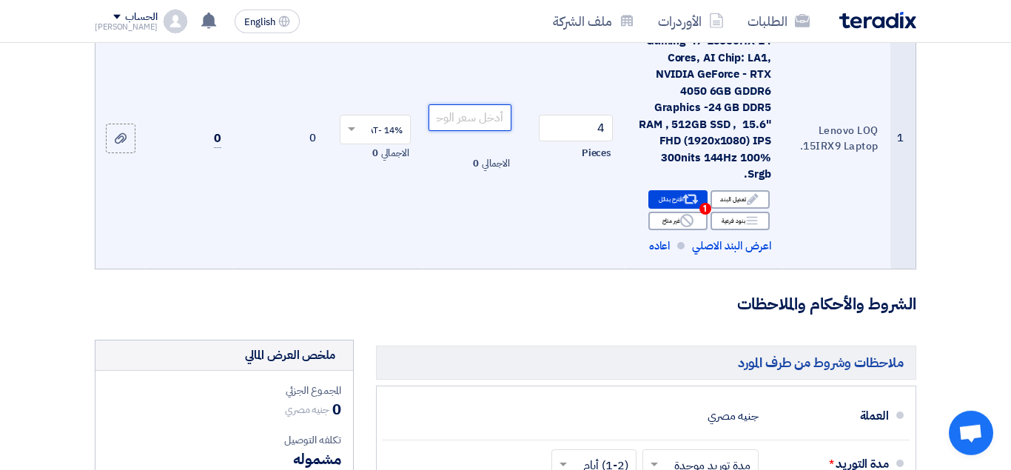
click at [485, 129] on input "number" at bounding box center [469, 117] width 83 height 27
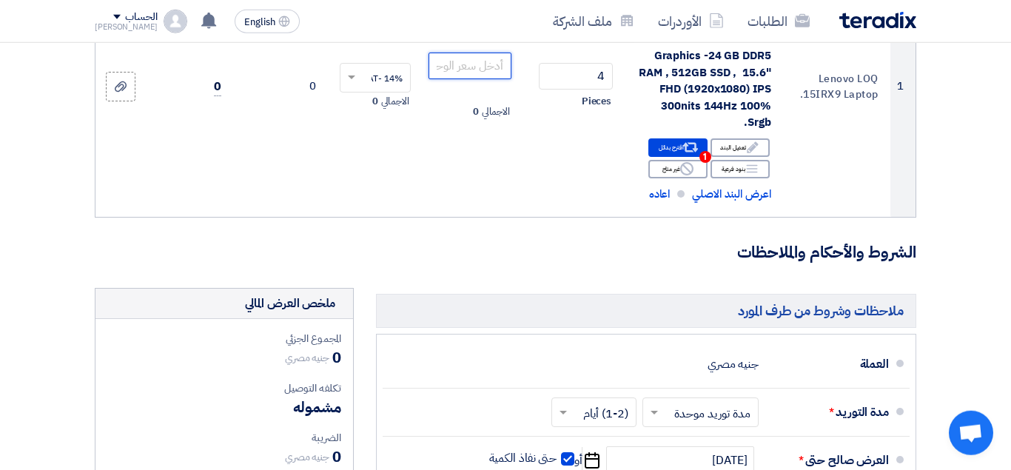
scroll to position [283, 0]
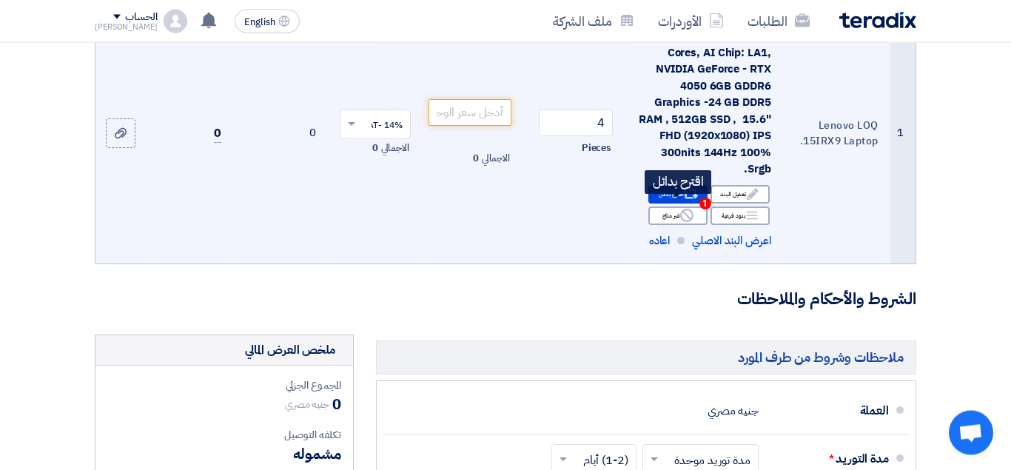
click at [686, 201] on icon "Alternative" at bounding box center [690, 195] width 16 height 16
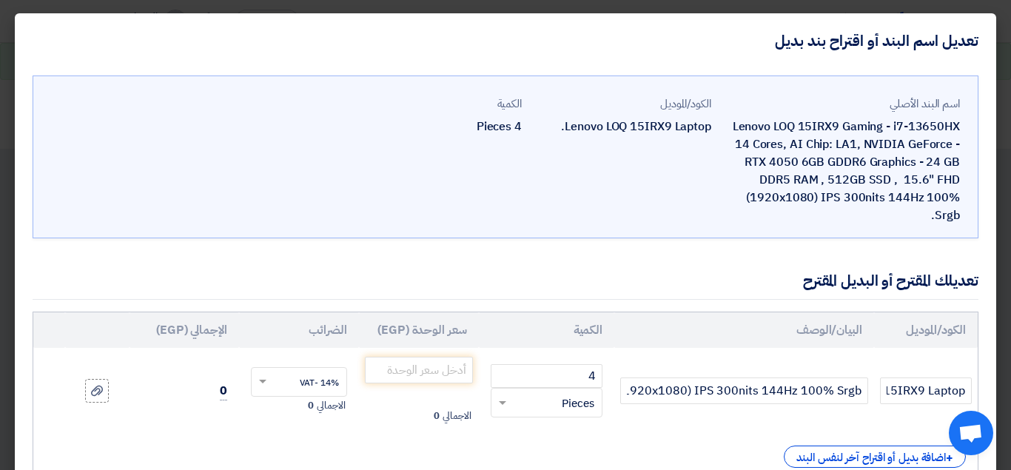
scroll to position [106, 0]
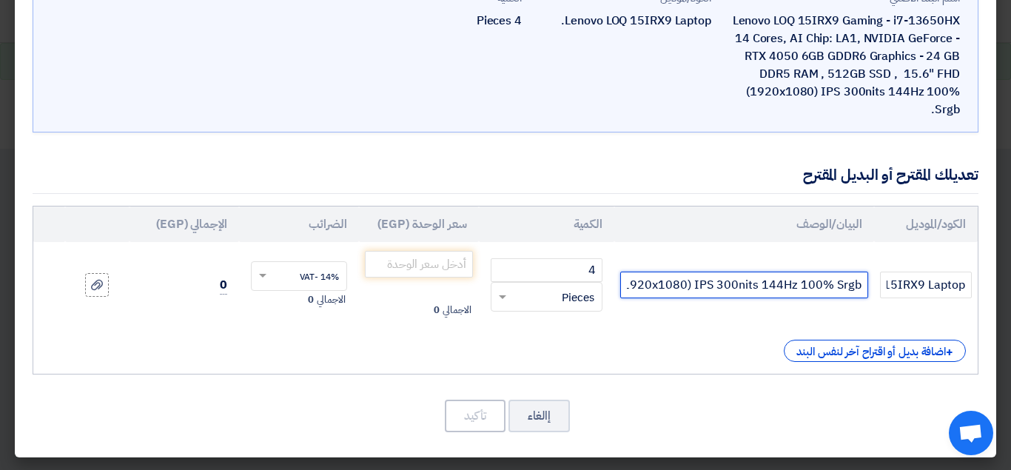
click at [801, 283] on input "Lenovo LOQ 15IRX9 Gaming- i7-13650HX 14 Cores, AI Chip: LA1, NVIDIA GeForce - R…" at bounding box center [744, 284] width 248 height 27
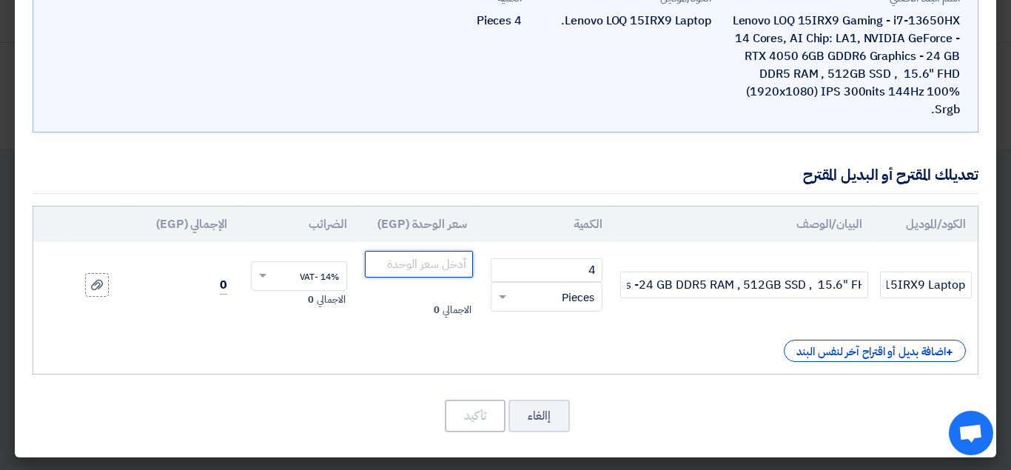
click at [403, 260] on input "number" at bounding box center [419, 264] width 108 height 27
click at [367, 368] on div "الكود/الموديل البيان/الوصف الكمية سعر الوحدة (EGP) الضرائب الإجمالي (EGP) 4 ×" at bounding box center [505, 290] width 945 height 169
click at [496, 433] on div "إالغاء تأكيد" at bounding box center [505, 416] width 945 height 36
click at [536, 416] on button "إالغاء" at bounding box center [538, 415] width 61 height 33
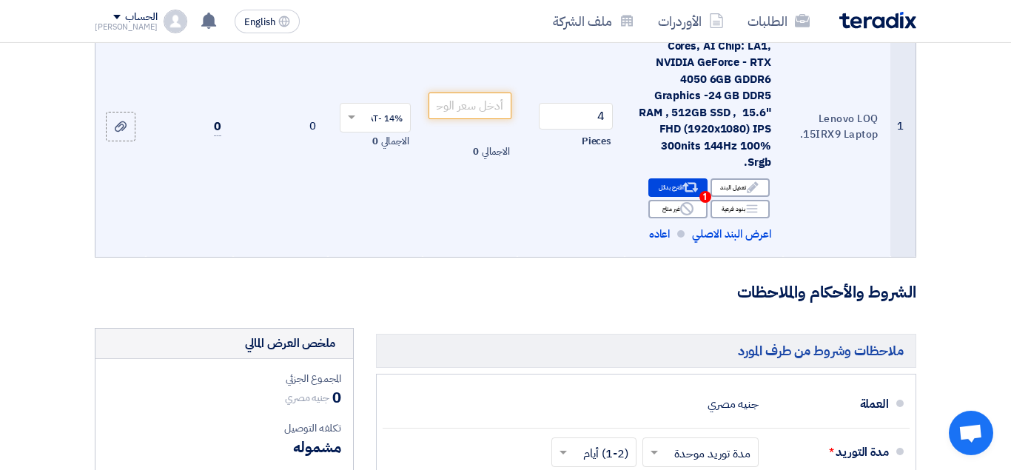
scroll to position [294, 0]
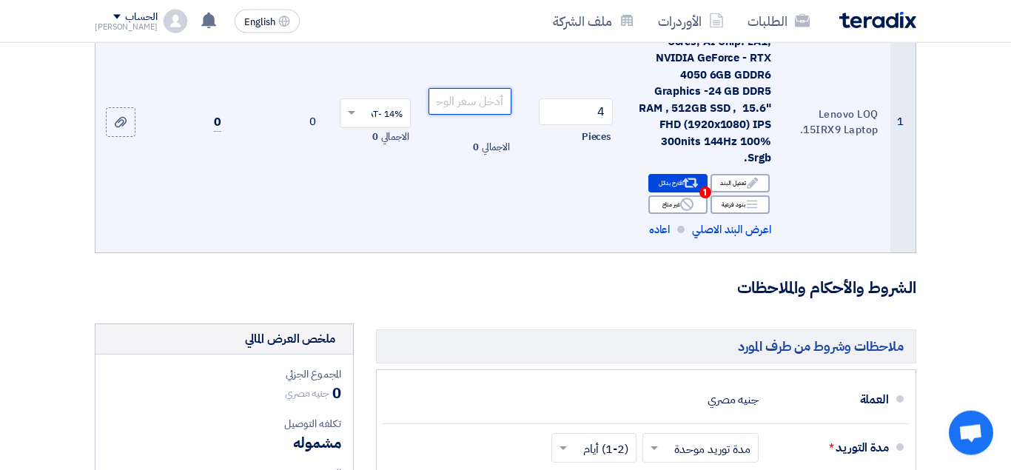
click at [476, 115] on input "number" at bounding box center [469, 101] width 83 height 27
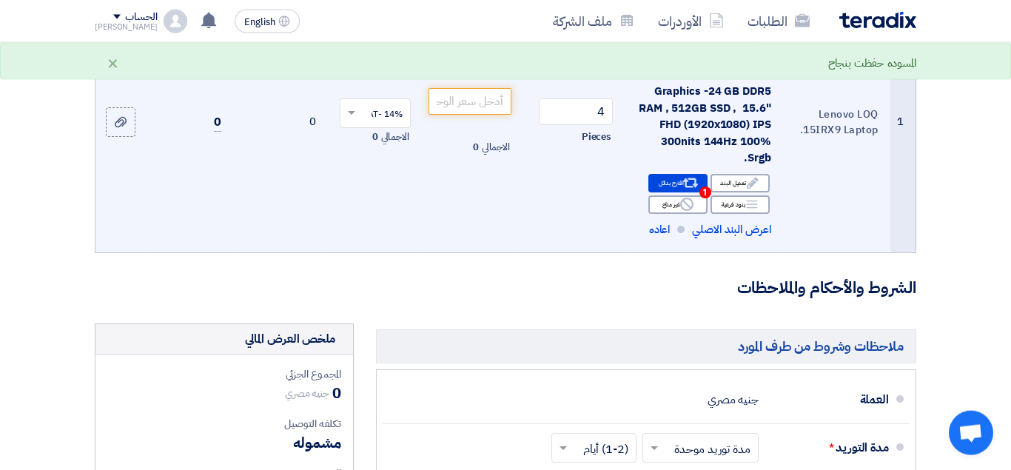
click at [370, 124] on input "text" at bounding box center [382, 114] width 41 height 24
click at [385, 147] on span "14% -VAT" at bounding box center [382, 140] width 39 height 13
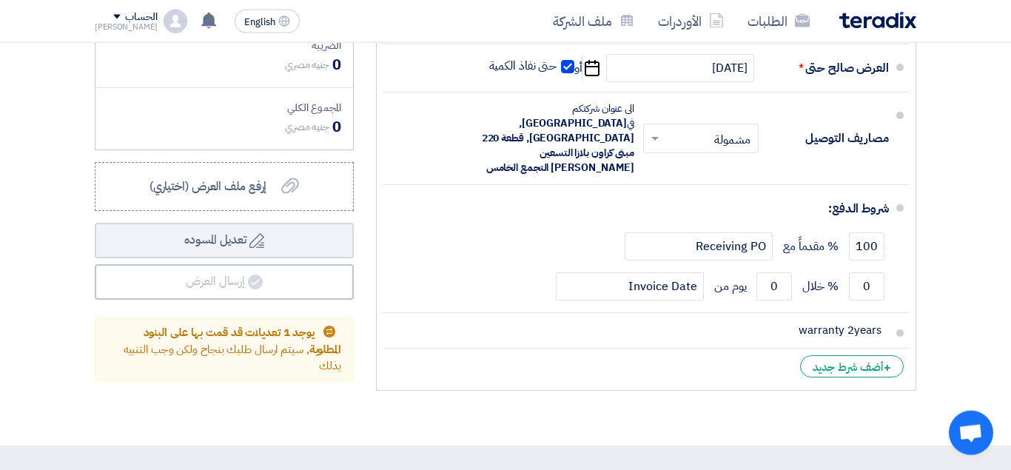
scroll to position [775, 0]
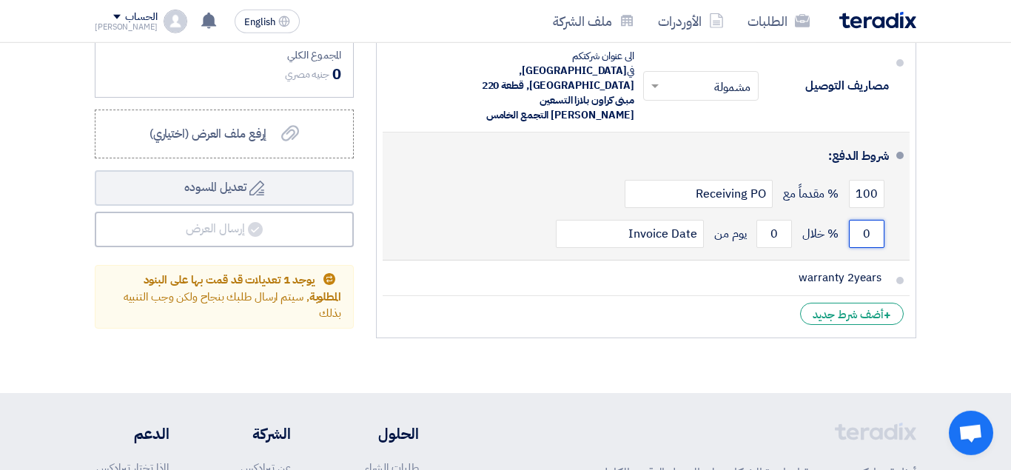
click at [863, 220] on input "0" at bounding box center [867, 234] width 36 height 28
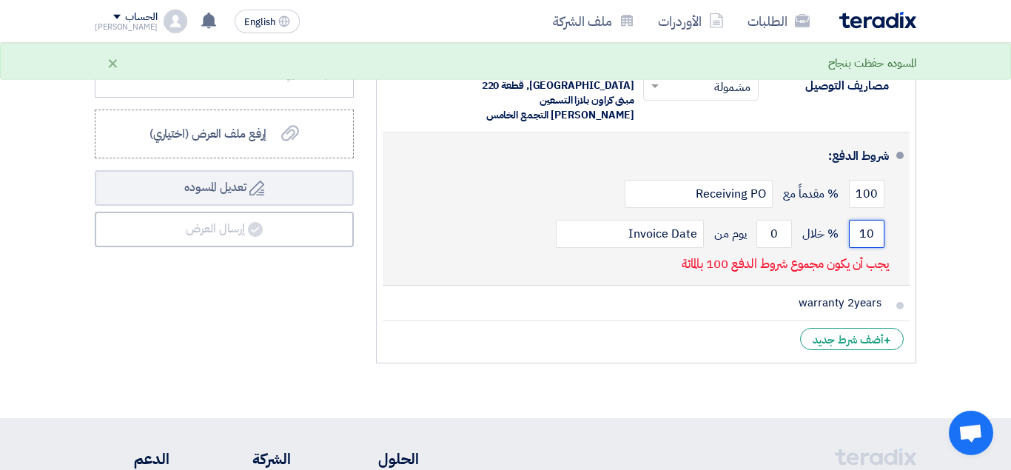
type input "1"
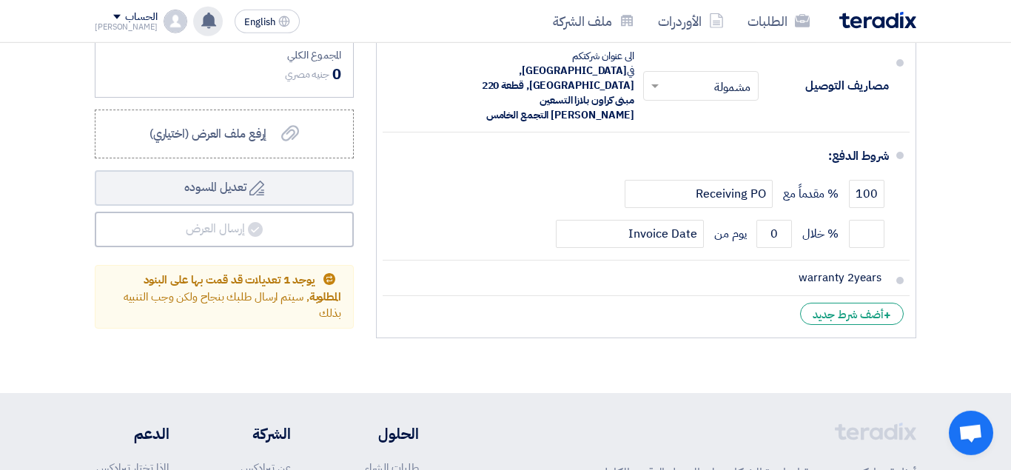
click at [193, 30] on div "تم مشاهدة العرض المقدم للطلب "Lenovo LOQ 15IRX9 Laptop. " من قبل العميل 33 minu…" at bounding box center [208, 22] width 30 height 30
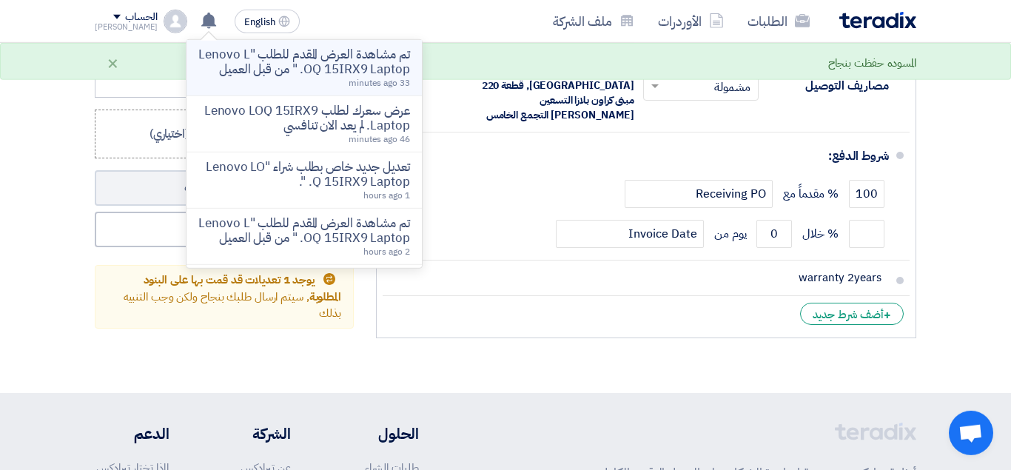
click at [327, 53] on p "تم مشاهدة العرض المقدم للطلب "Lenovo LOQ 15IRX9 Laptop. " من قبل العميل" at bounding box center [304, 62] width 212 height 30
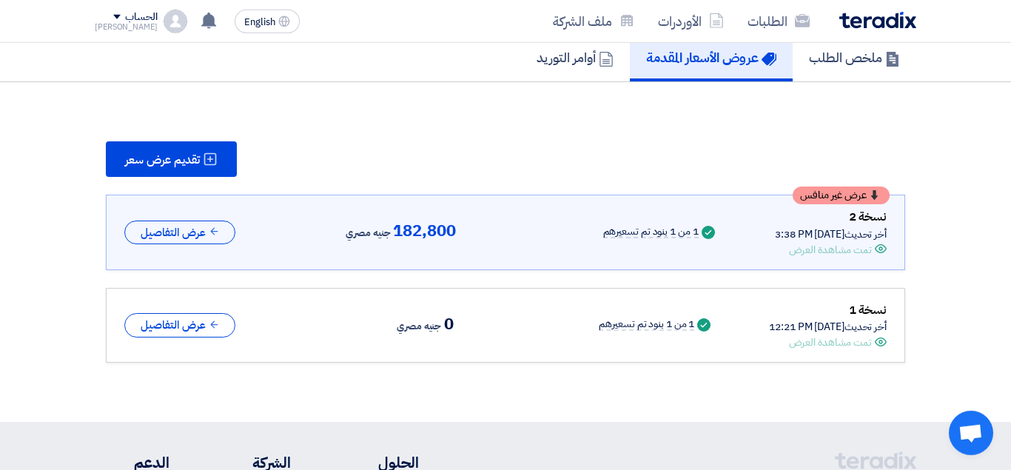
scroll to position [113, 0]
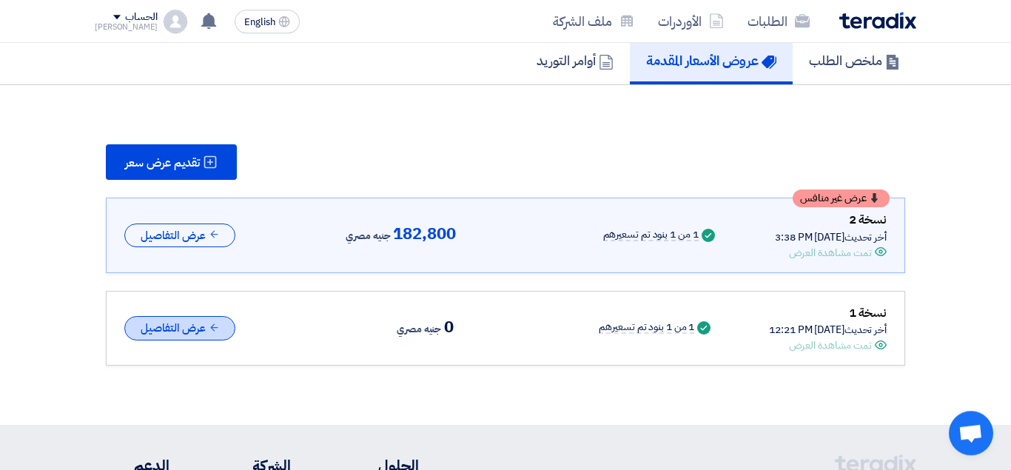
click at [198, 322] on button "عرض التفاصيل" at bounding box center [179, 328] width 111 height 24
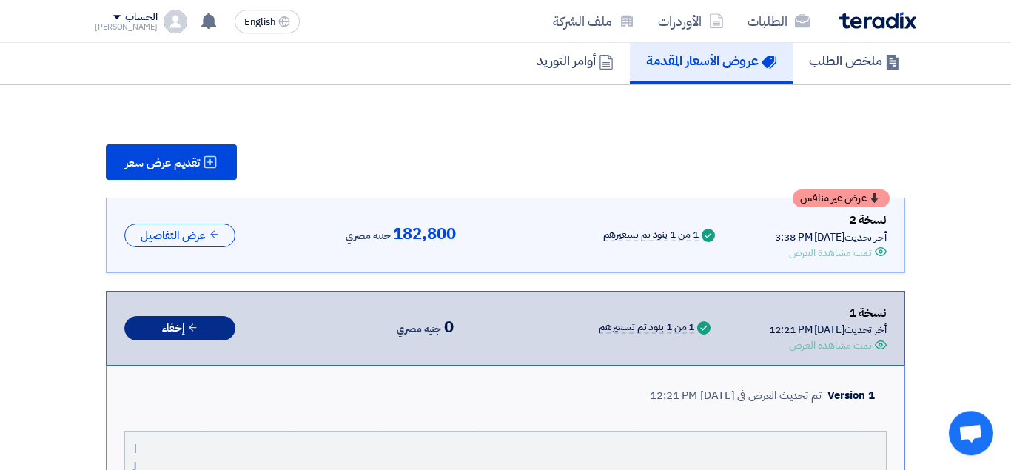
click at [219, 330] on button "إخفاء" at bounding box center [179, 328] width 111 height 24
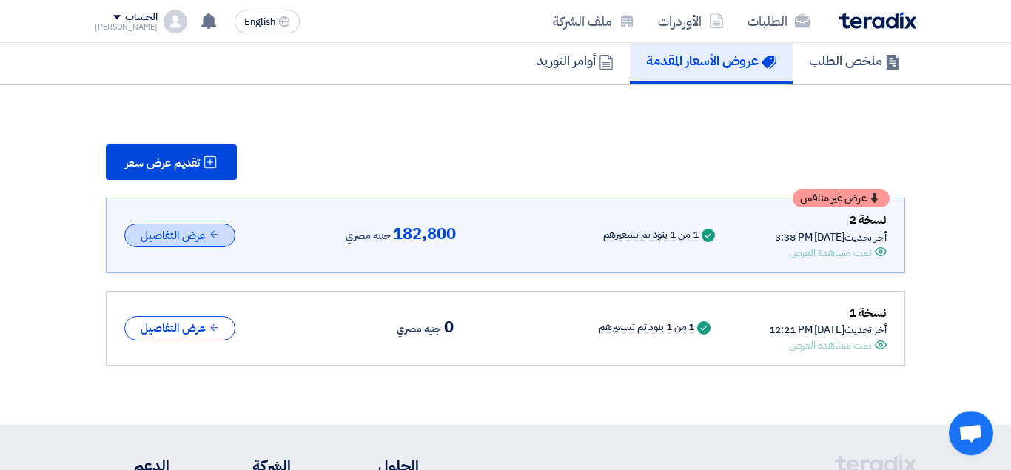
click at [198, 233] on button "عرض التفاصيل" at bounding box center [179, 235] width 111 height 24
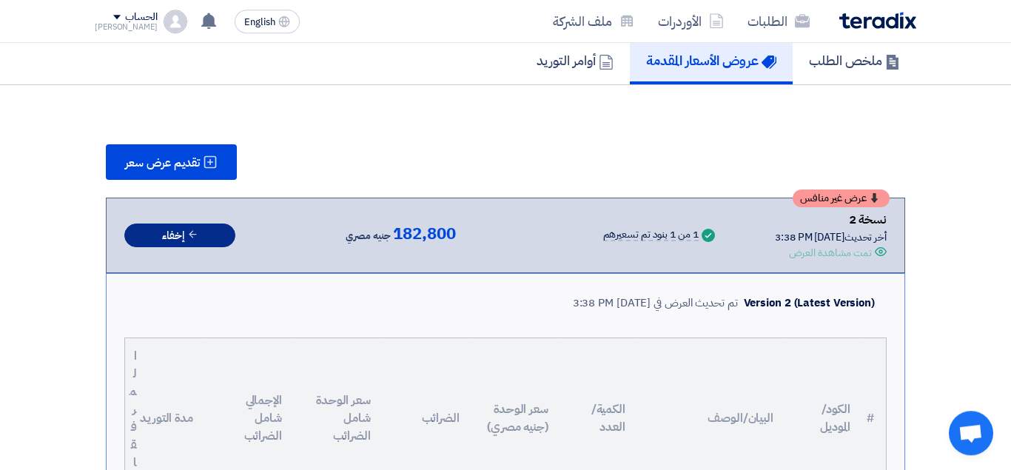
click at [192, 242] on button "إخفاء" at bounding box center [179, 235] width 111 height 24
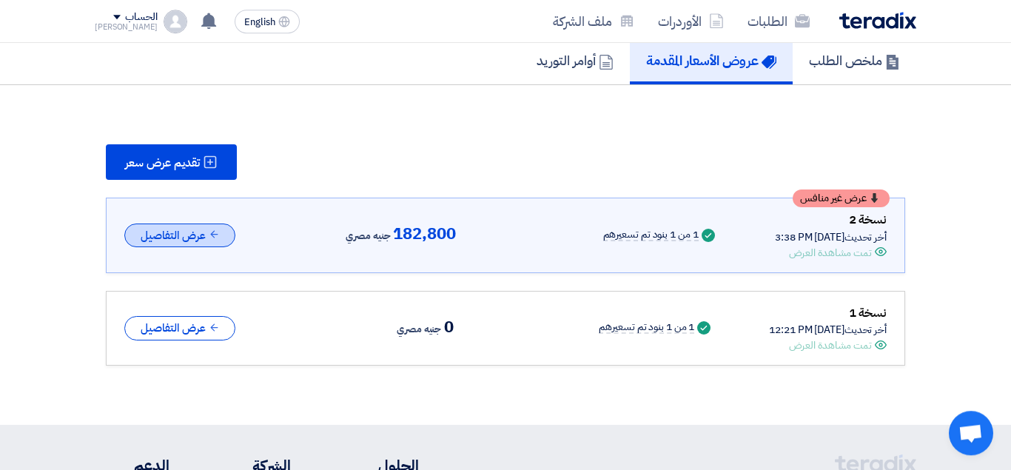
click at [192, 242] on button "عرض التفاصيل" at bounding box center [179, 235] width 111 height 24
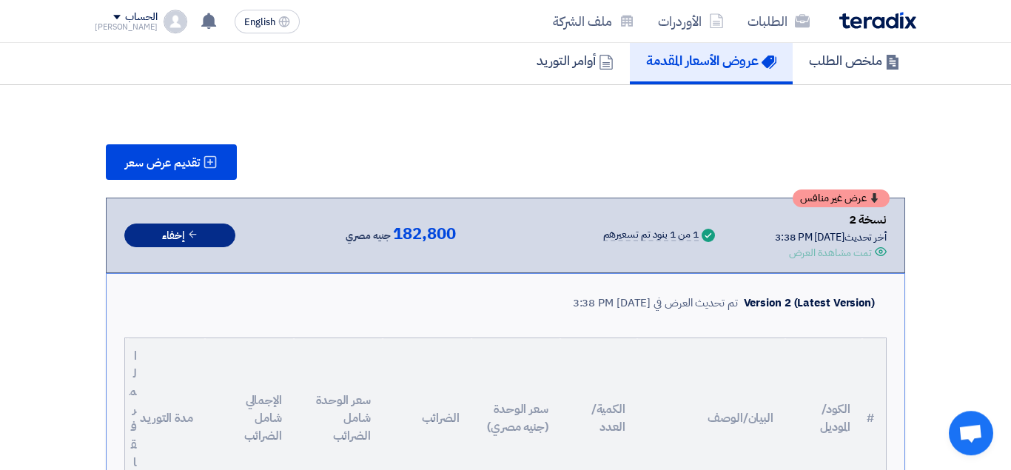
click at [190, 237] on icon at bounding box center [192, 234] width 11 height 11
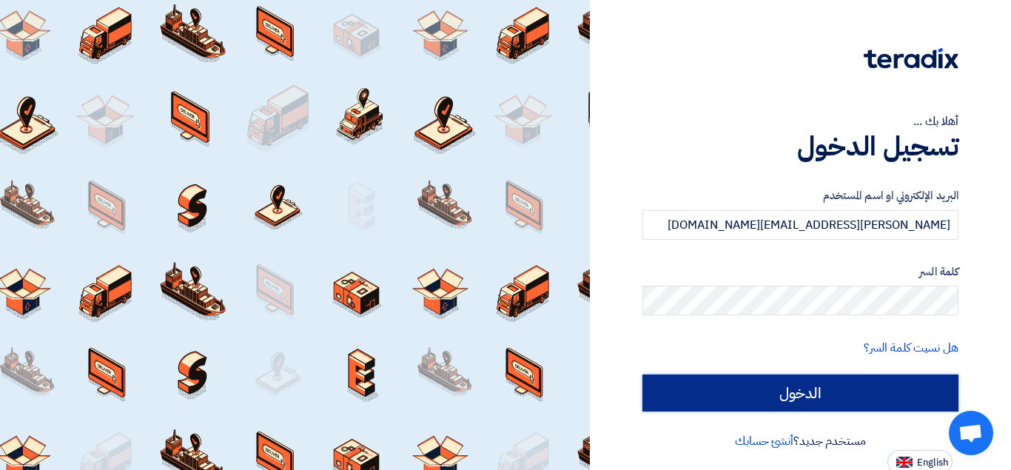
click at [768, 397] on input "الدخول" at bounding box center [800, 392] width 316 height 37
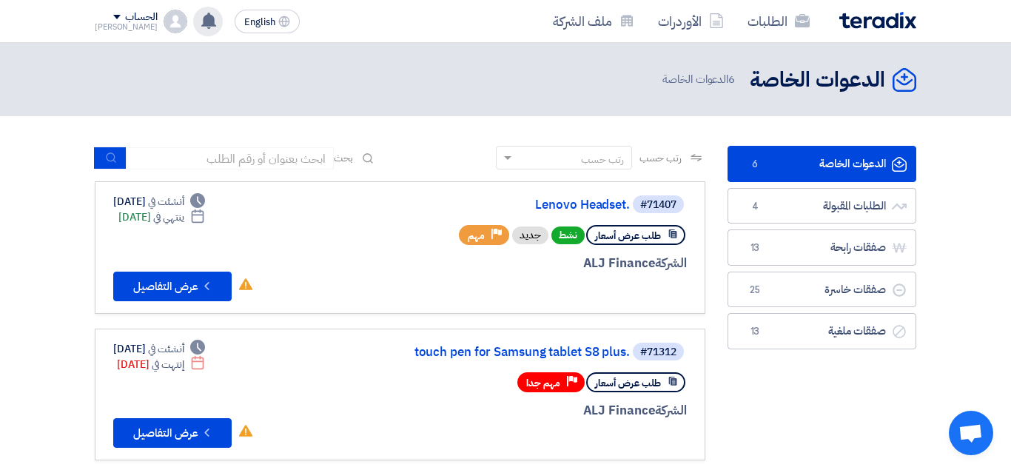
click at [201, 21] on use at bounding box center [208, 21] width 15 height 16
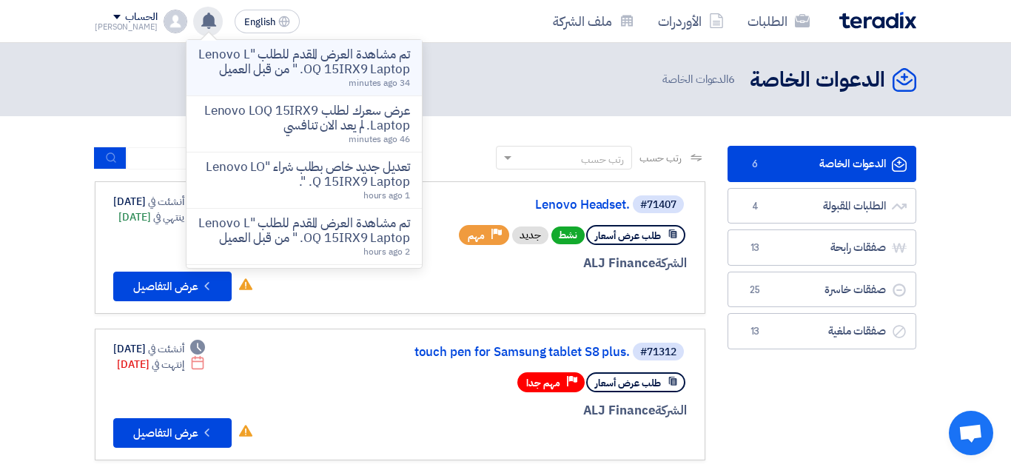
click at [308, 83] on div "تم مشاهدة العرض المقدم للطلب "Lenovo LOQ 15IRX9 Laptop. " من قبل العميل 34 minu…" at bounding box center [304, 67] width 212 height 41
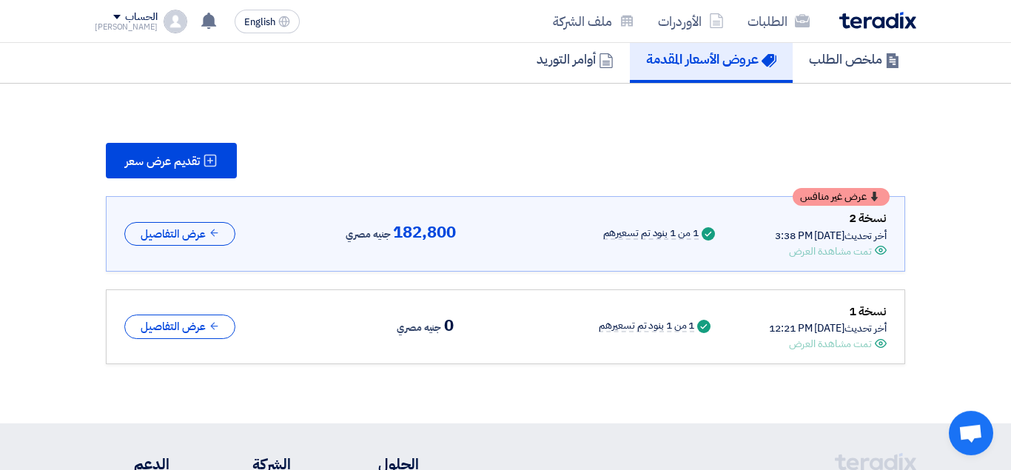
scroll to position [113, 0]
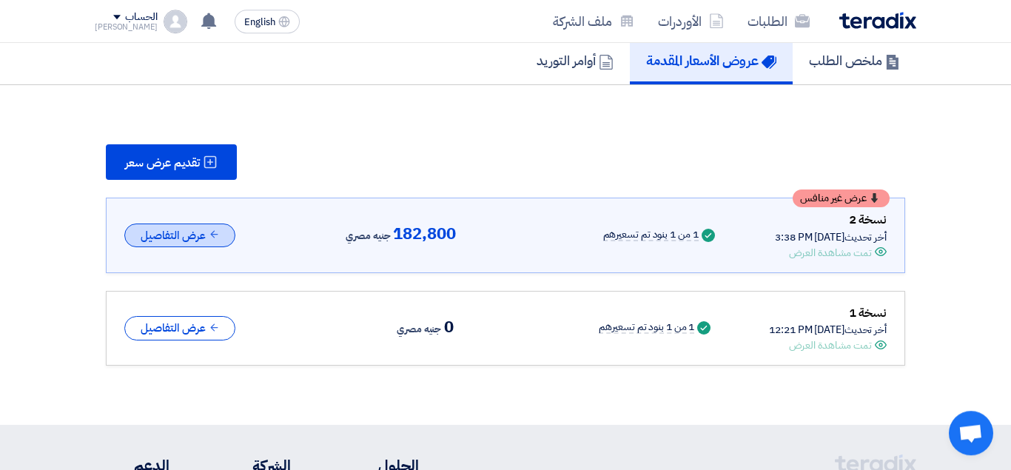
click at [207, 240] on button "عرض التفاصيل" at bounding box center [179, 235] width 111 height 24
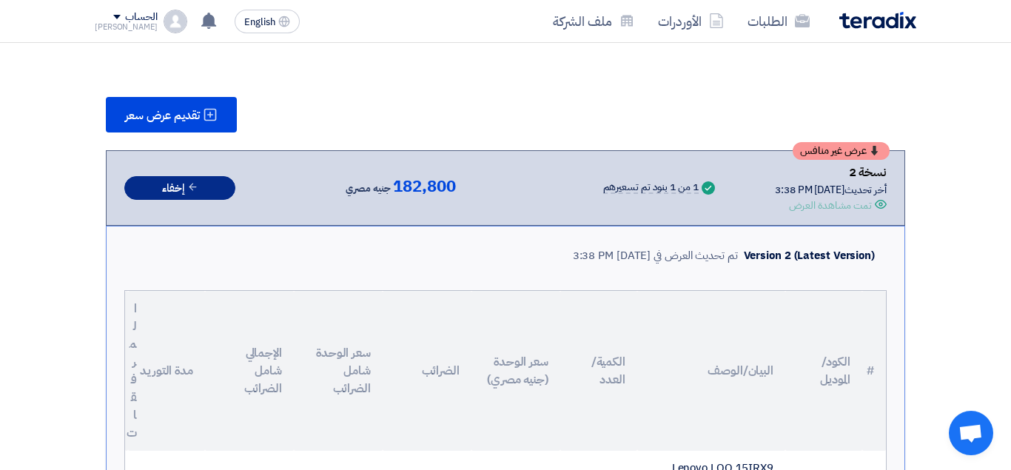
scroll to position [158, 0]
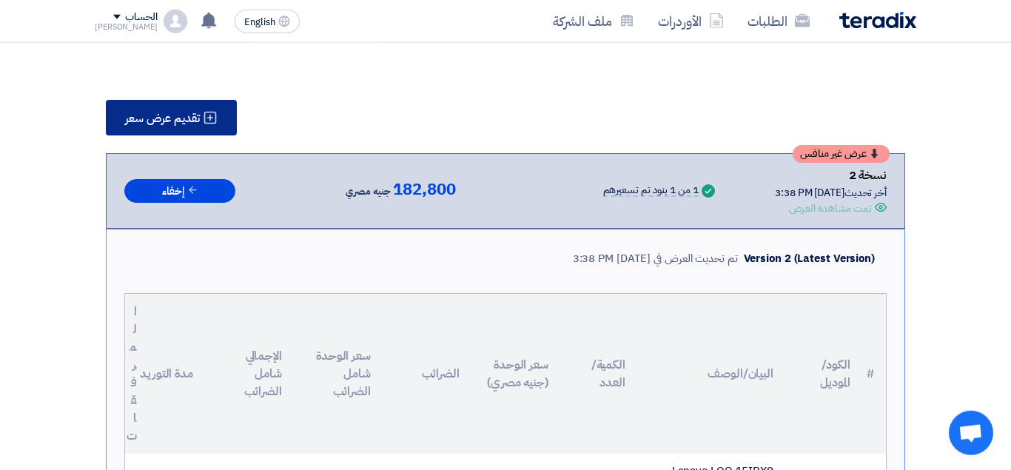
click at [186, 117] on span "تقديم عرض سعر" at bounding box center [162, 118] width 75 height 12
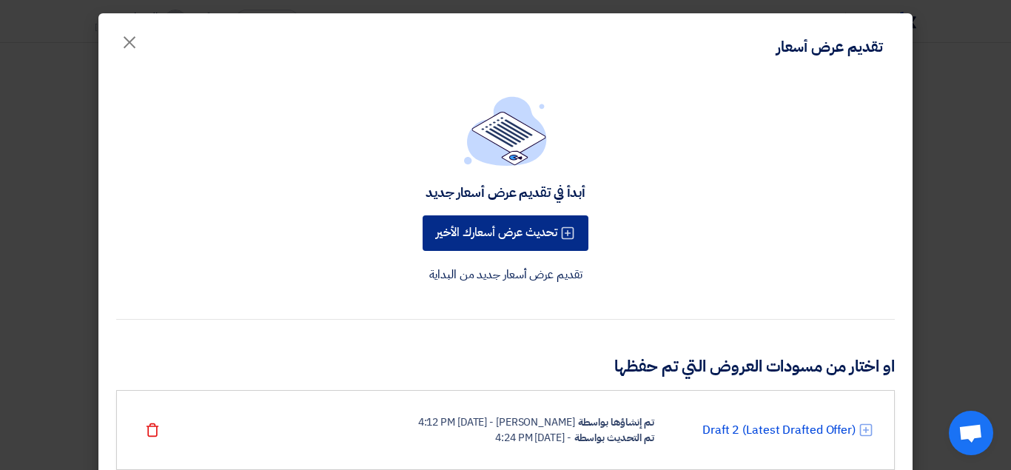
click at [481, 226] on button "تحديث عرض أسعارك الأخير" at bounding box center [505, 233] width 166 height 36
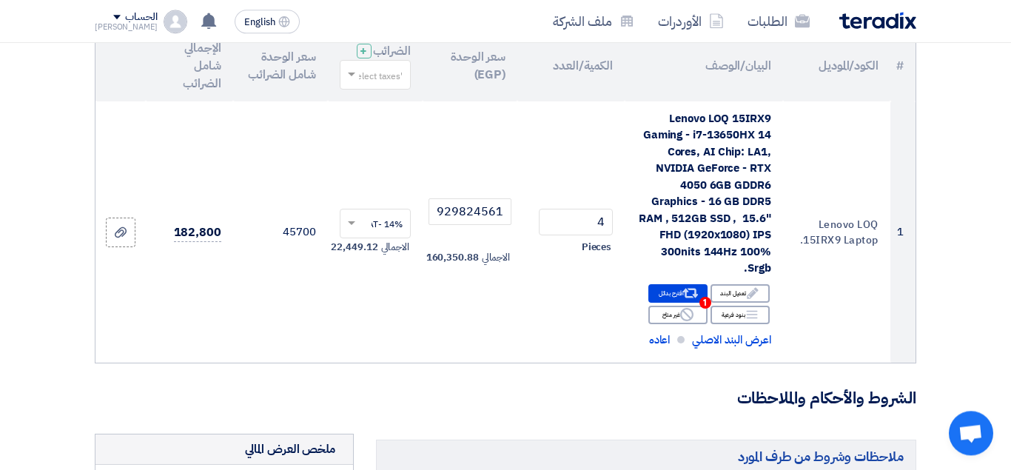
scroll to position [250, 0]
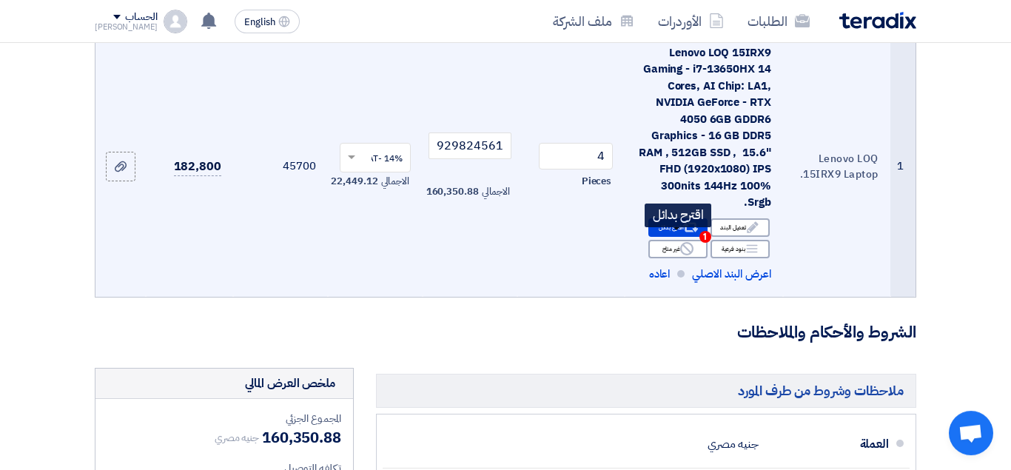
click at [696, 235] on icon "Alternative" at bounding box center [690, 228] width 16 height 16
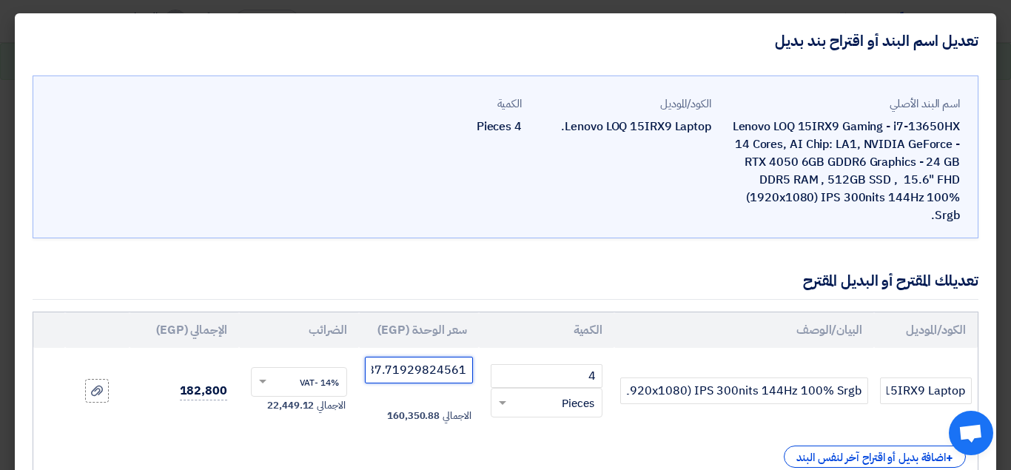
click at [396, 373] on input "40087.71929824561" at bounding box center [419, 370] width 108 height 27
paste input "number"
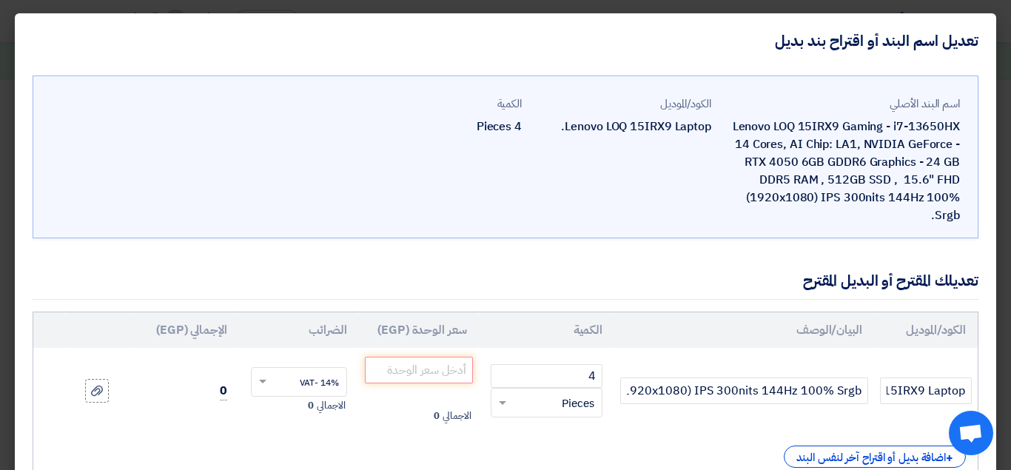
scroll to position [106, 0]
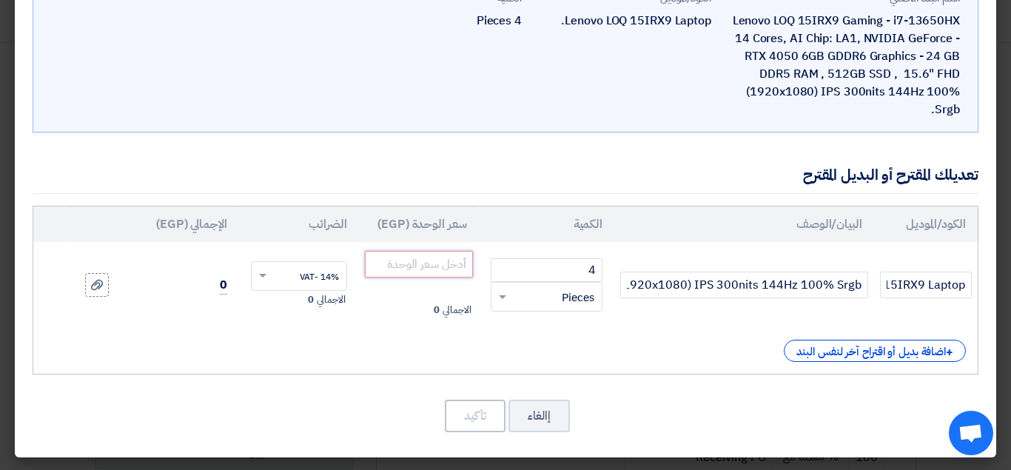
click at [468, 266] on input "number" at bounding box center [419, 264] width 108 height 27
click at [391, 275] on input "number" at bounding box center [419, 264] width 108 height 27
click at [391, 274] on input "number" at bounding box center [419, 264] width 108 height 27
paste input "39035.08771929825"
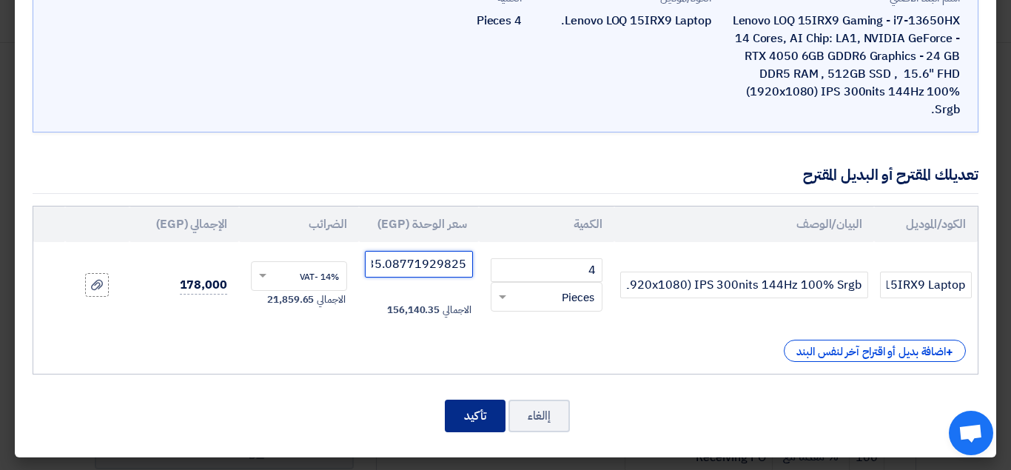
type input "39035.08771929825"
click at [470, 414] on button "تأكيد" at bounding box center [475, 415] width 61 height 33
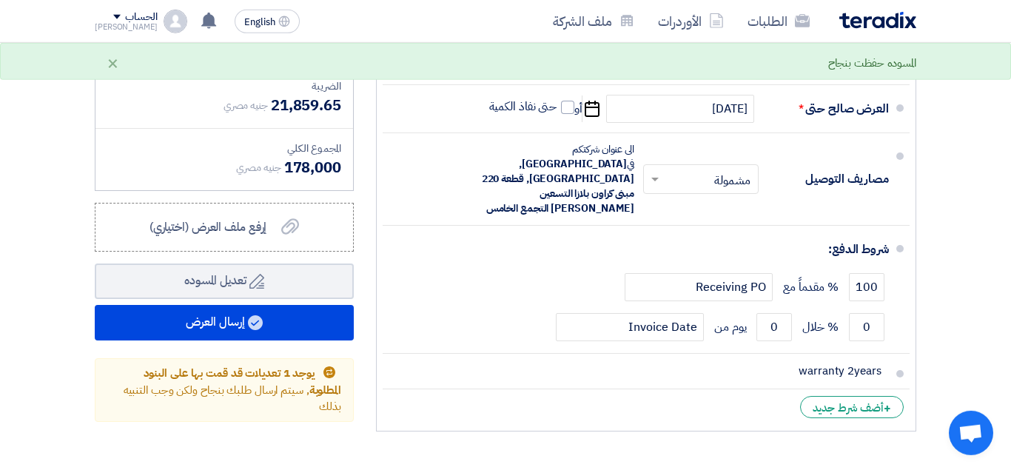
scroll to position [707, 0]
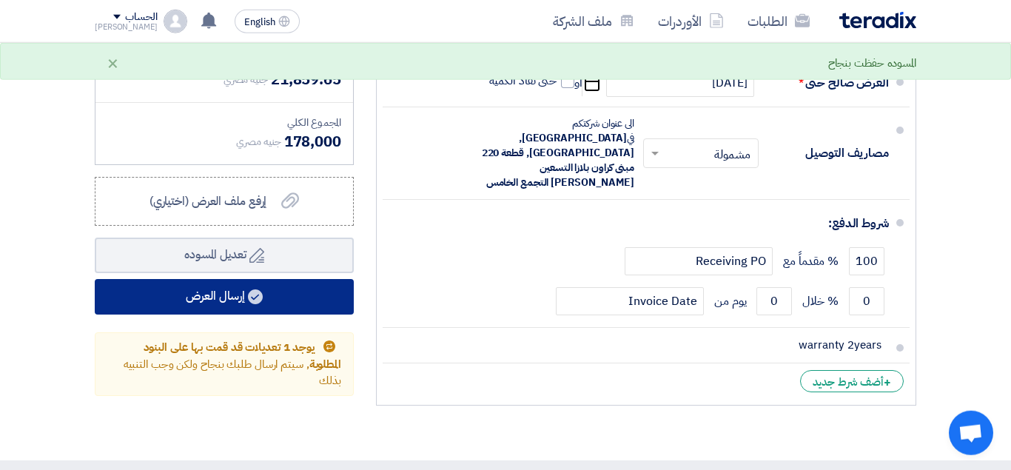
click at [291, 314] on button "إرسال العرض" at bounding box center [224, 297] width 259 height 36
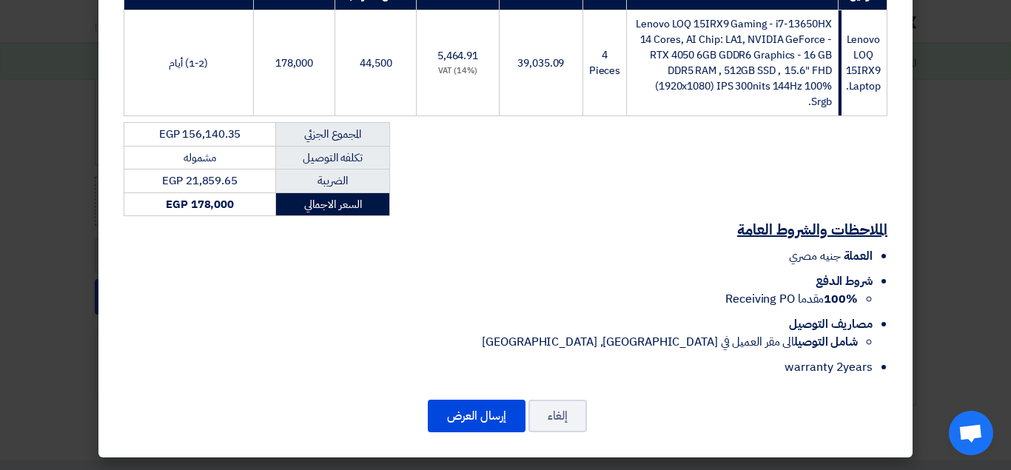
scroll to position [323, 0]
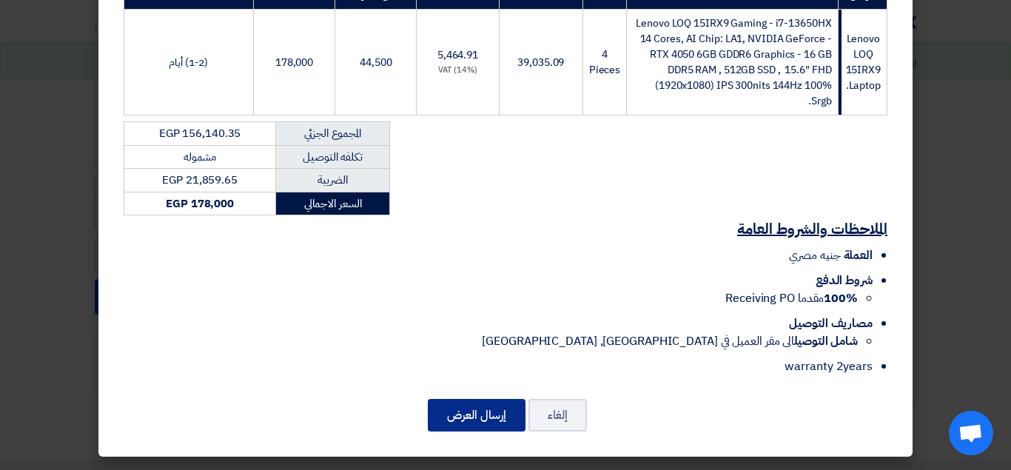
click at [476, 419] on button "إرسال العرض" at bounding box center [477, 415] width 98 height 33
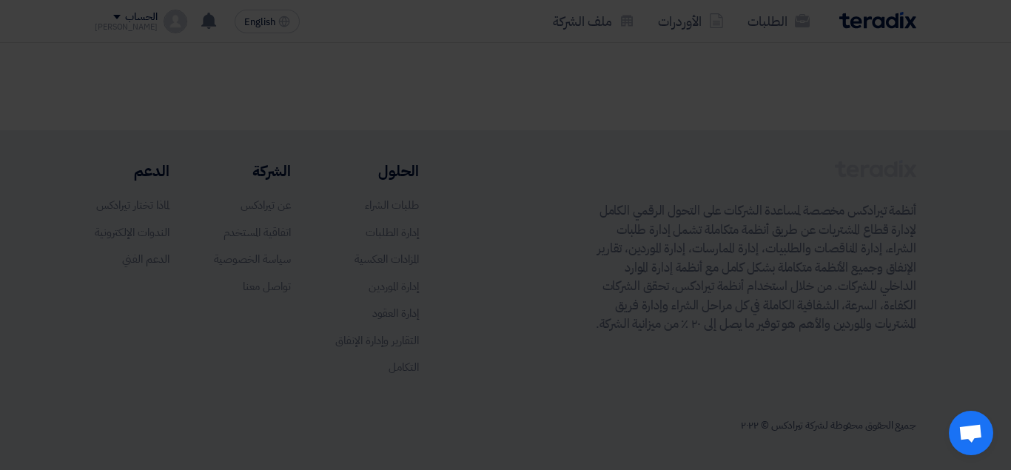
scroll to position [323, 0]
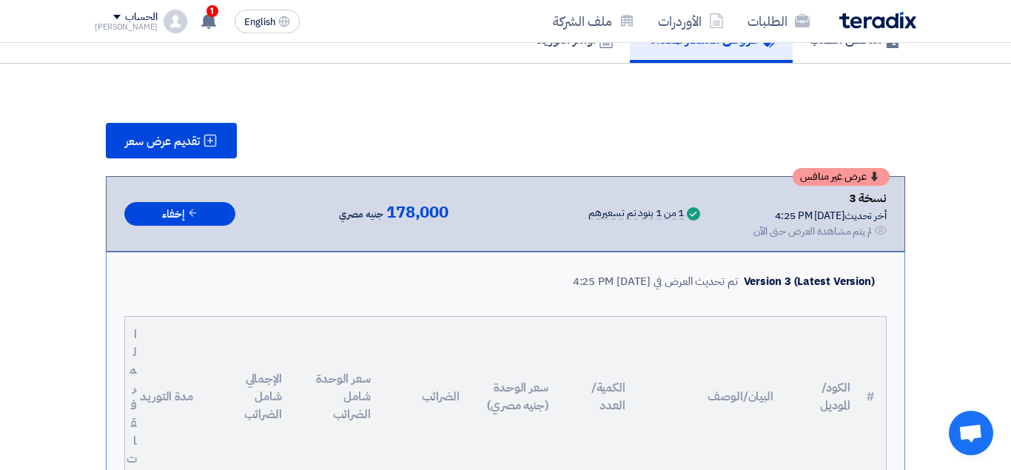
click at [187, 40] on div "الطلبات الأوردرات ملف الشركة English EN 1 عرض سعرك لطلب Lenovo LOQ 15IRX9 Lapto…" at bounding box center [505, 21] width 843 height 42
click at [201, 24] on use at bounding box center [208, 21] width 15 height 16
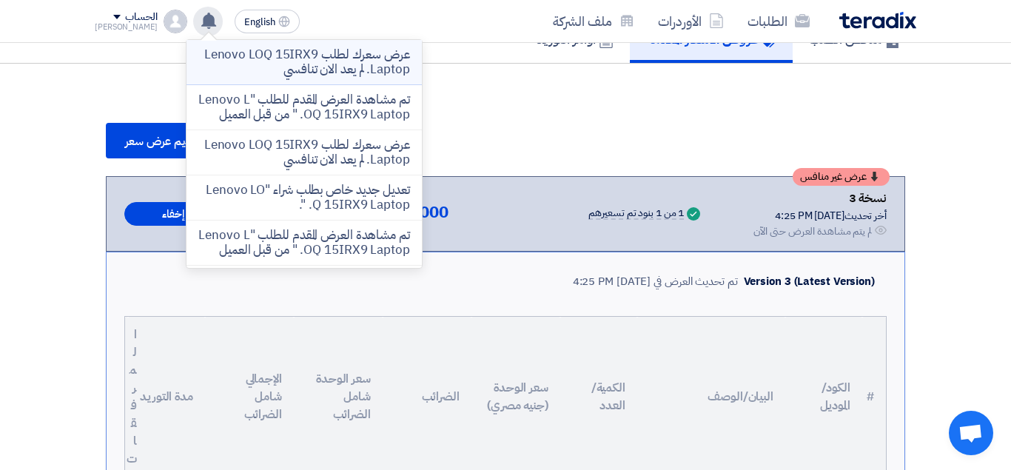
click at [293, 50] on p "عرض سعرك لطلب Lenovo LOQ 15IRX9 Laptop. لم يعد الان تنافسي" at bounding box center [304, 62] width 212 height 30
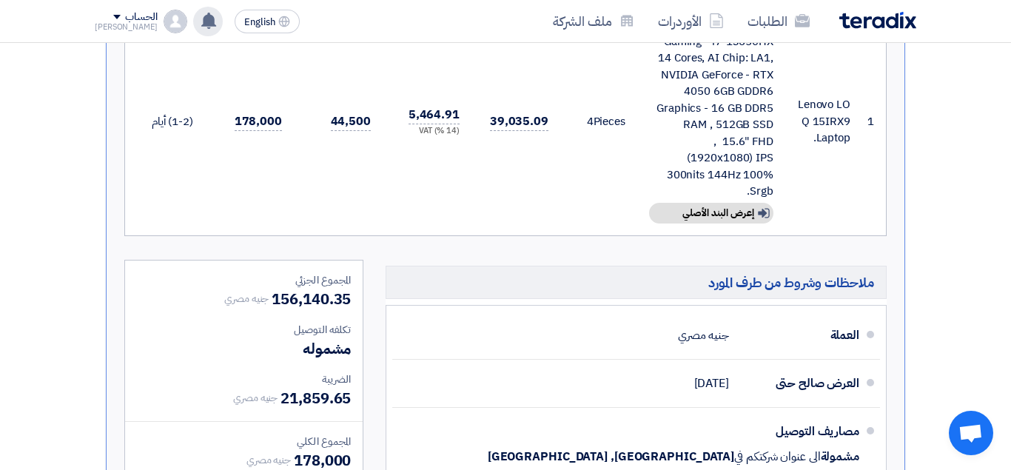
scroll to position [601, 0]
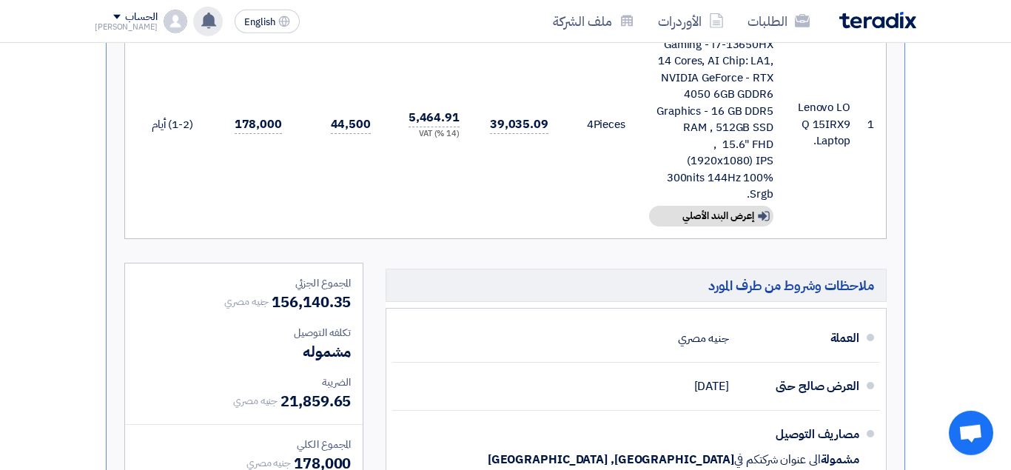
click at [706, 136] on div "Lenovo LOQ 15IRX9 Gaming - i7-13650HX 14 Cores, AI Chip: LA1, NVIDIA GeForce - …" at bounding box center [711, 110] width 124 height 183
click at [723, 102] on div "Lenovo LOQ 15IRX9 Gaming - i7-13650HX 14 Cores, AI Chip: LA1, NVIDIA GeForce - …" at bounding box center [711, 110] width 124 height 183
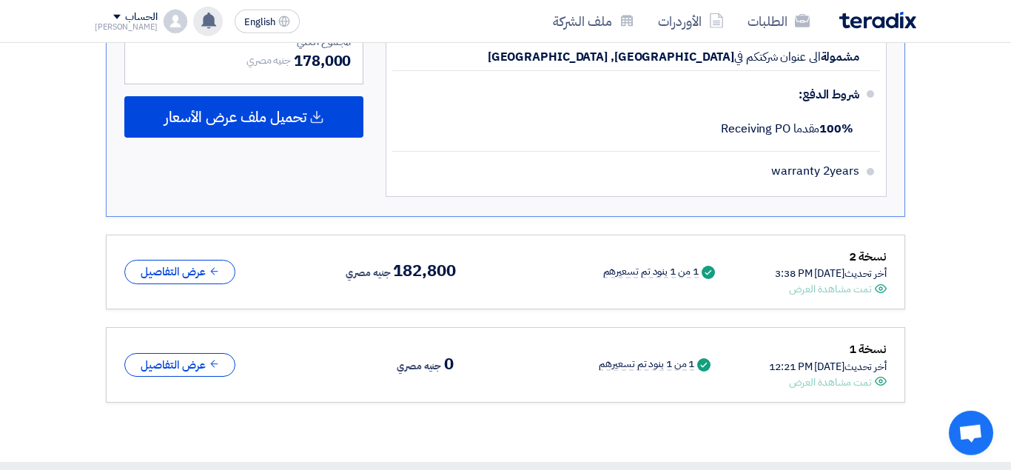
scroll to position [1006, 0]
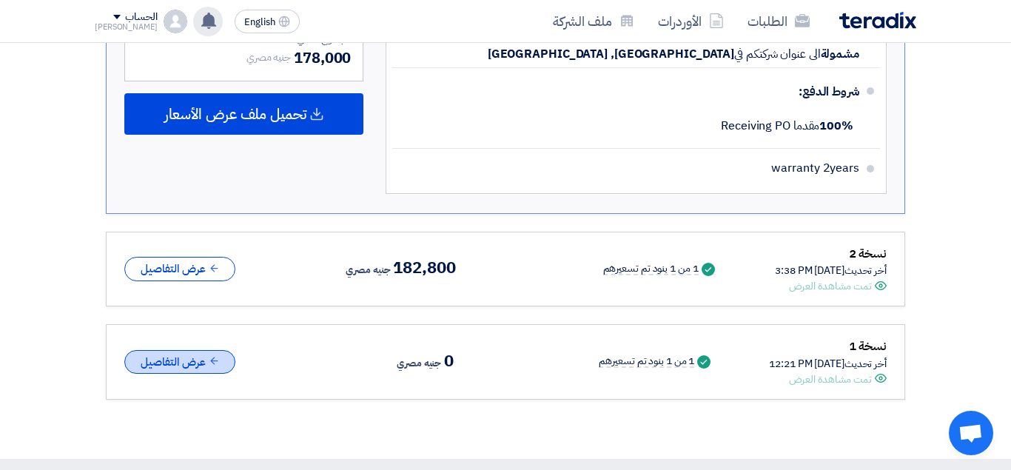
click at [172, 371] on button "عرض التفاصيل" at bounding box center [179, 362] width 111 height 24
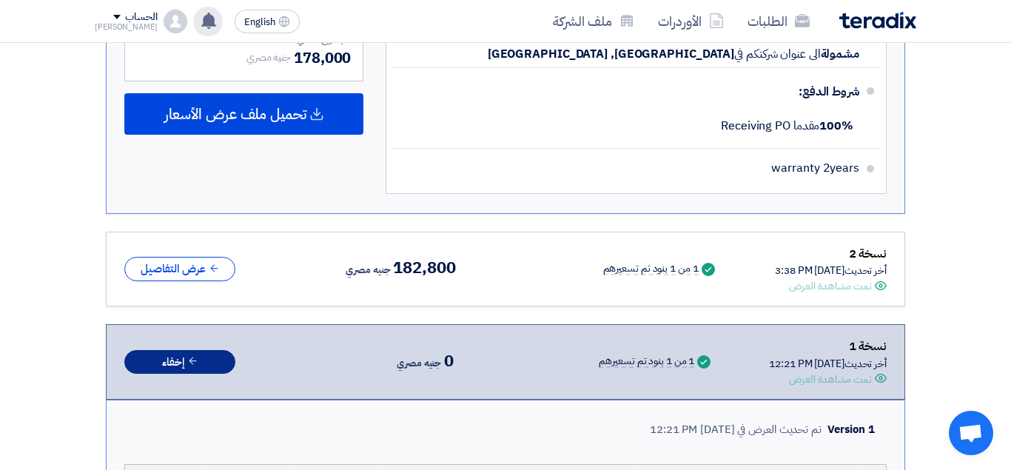
click at [168, 365] on button "إخفاء" at bounding box center [179, 362] width 111 height 24
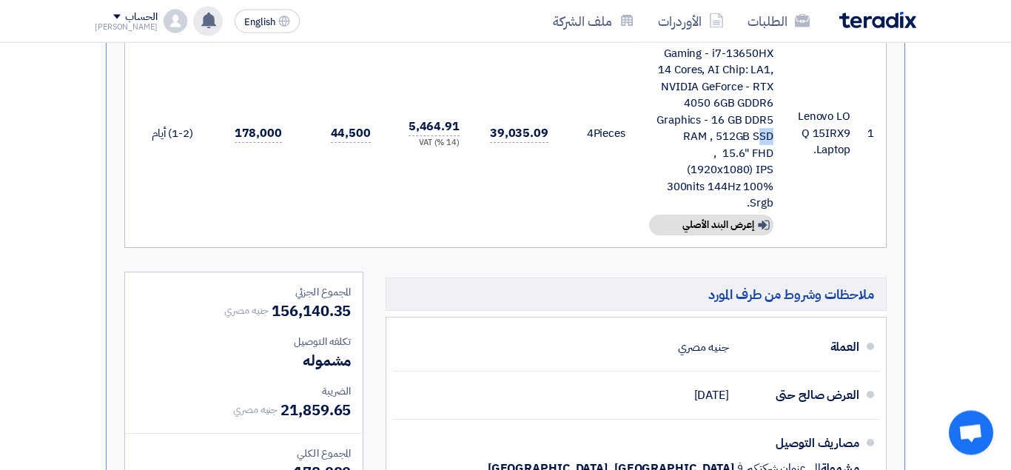
scroll to position [607, 0]
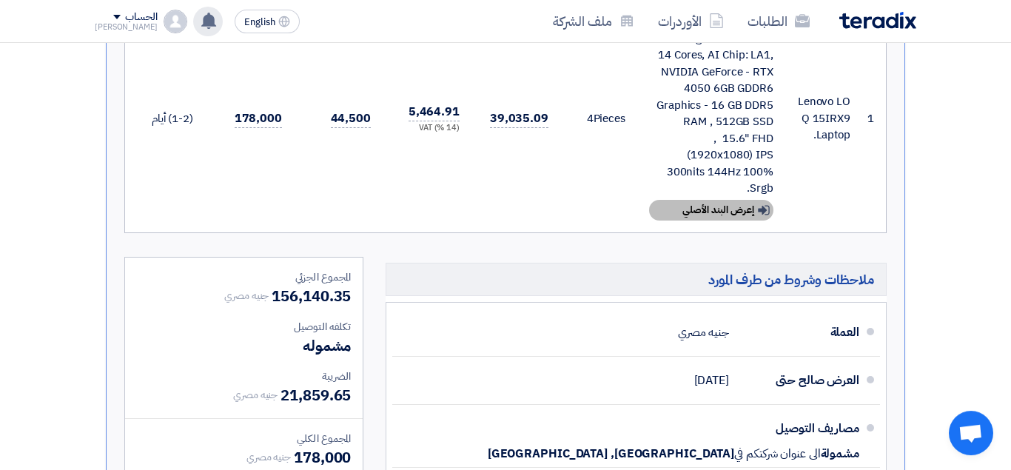
click at [715, 206] on div "Show details إعرض البند الأصلي" at bounding box center [711, 210] width 124 height 21
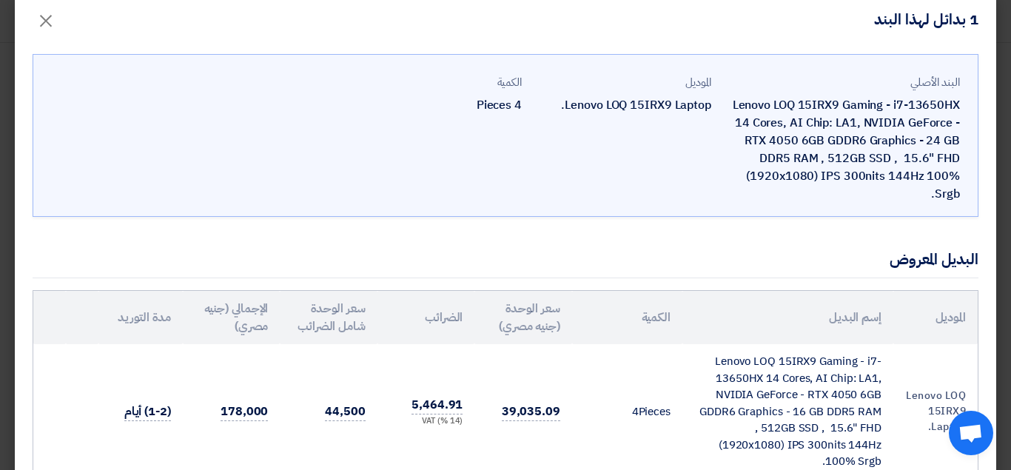
scroll to position [0, 0]
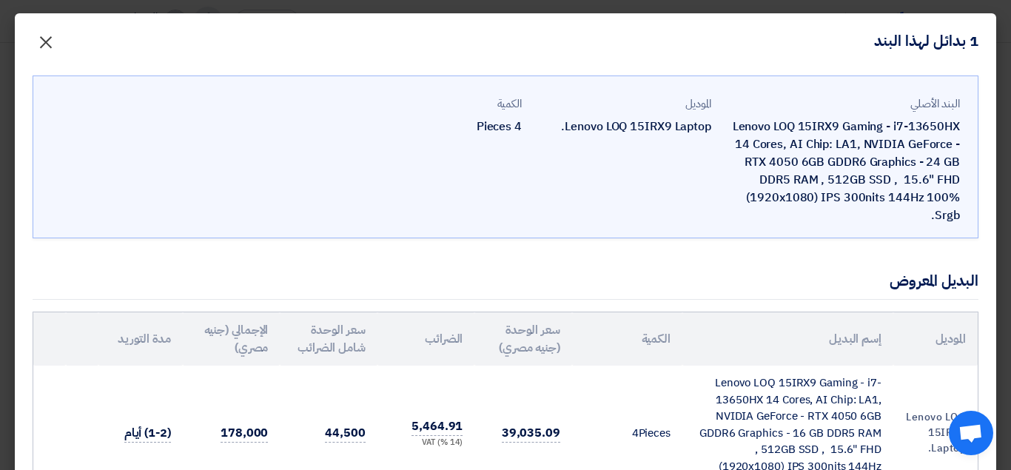
click at [53, 38] on span "×" at bounding box center [46, 41] width 18 height 44
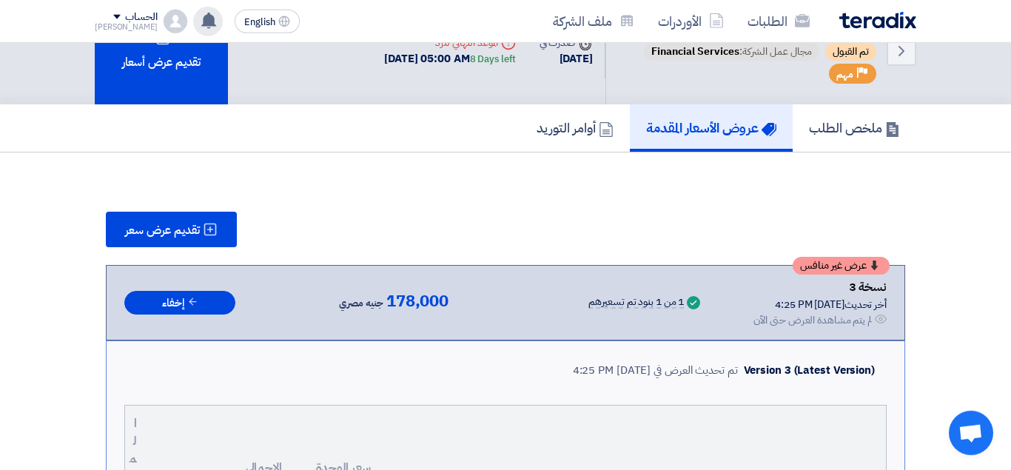
scroll to position [17, 0]
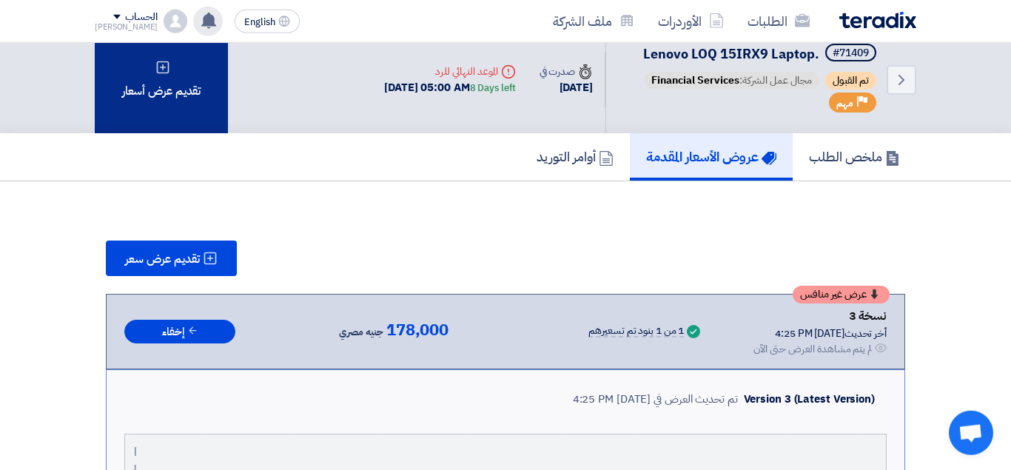
click at [164, 95] on div "تقديم عرض أسعار" at bounding box center [161, 79] width 133 height 107
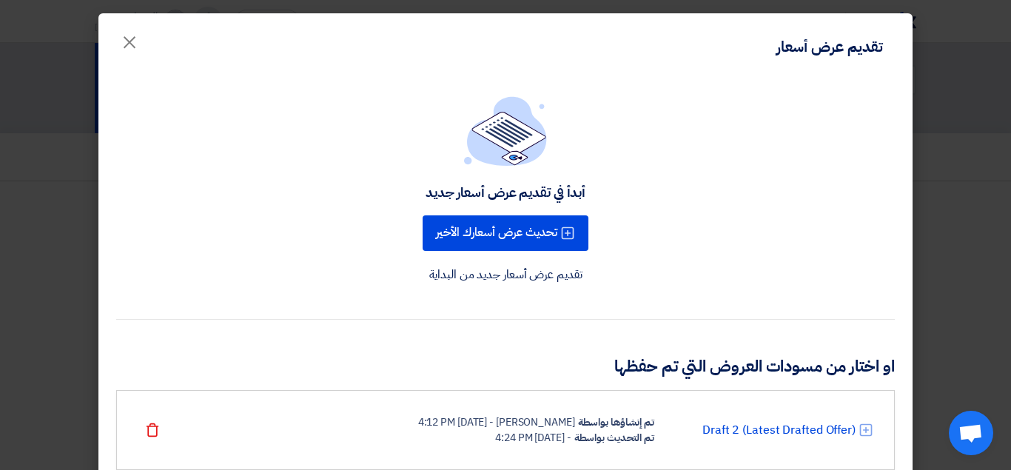
scroll to position [146, 0]
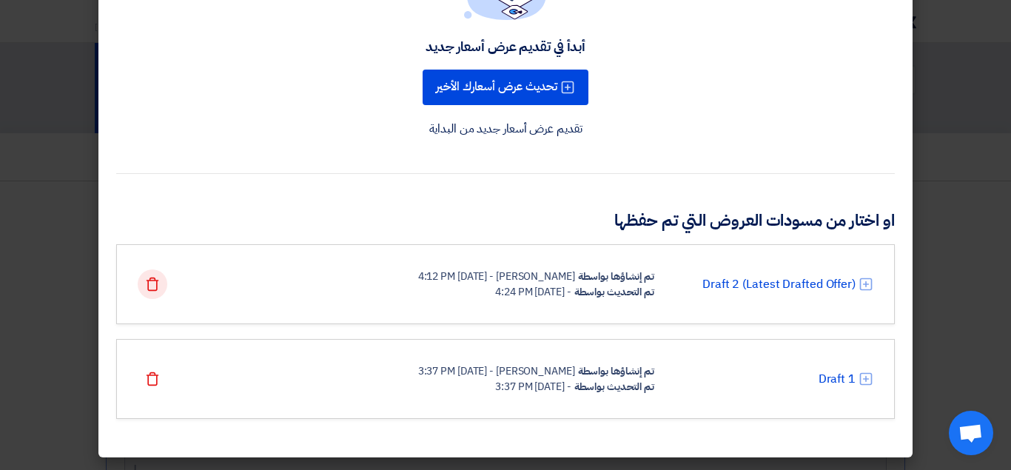
click at [155, 283] on icon "Delete" at bounding box center [152, 284] width 15 height 15
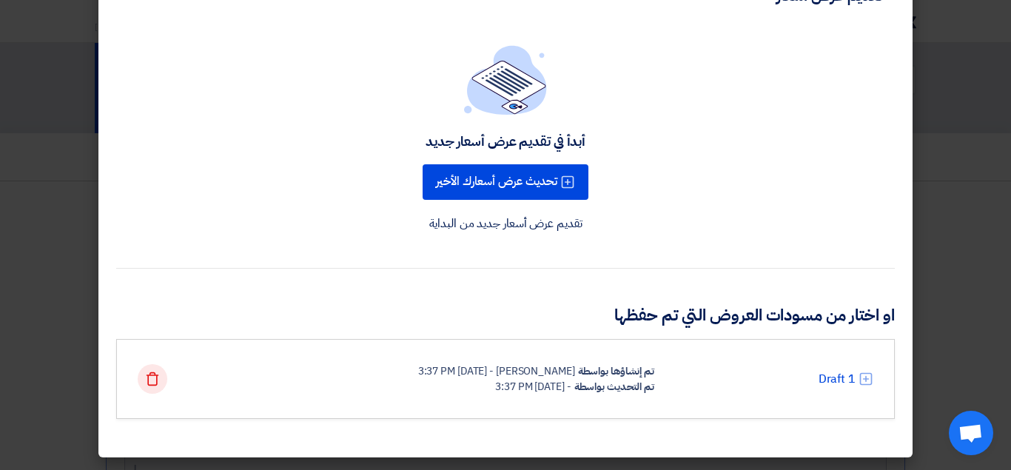
click at [148, 379] on use at bounding box center [152, 378] width 13 height 13
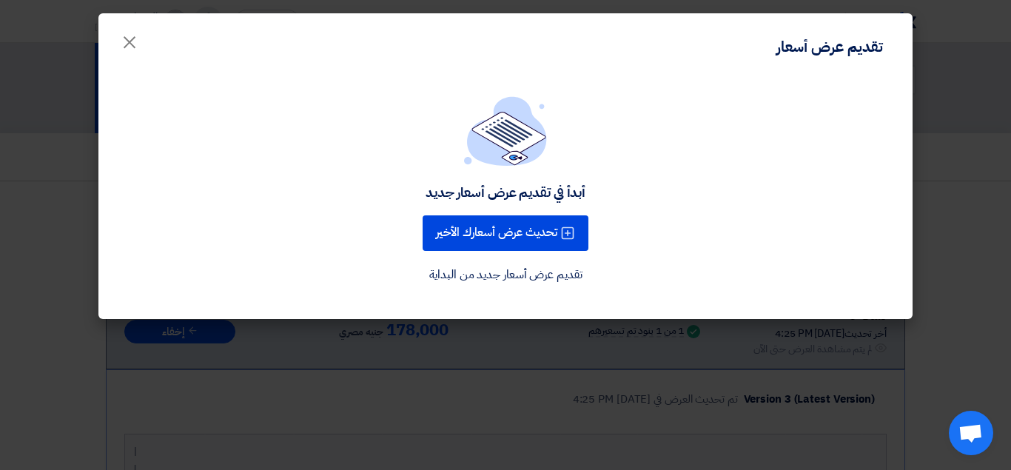
scroll to position [0, 0]
click at [129, 40] on span "×" at bounding box center [130, 41] width 18 height 44
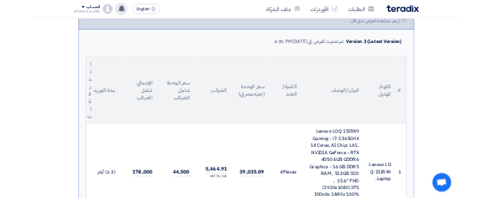
scroll to position [184, 0]
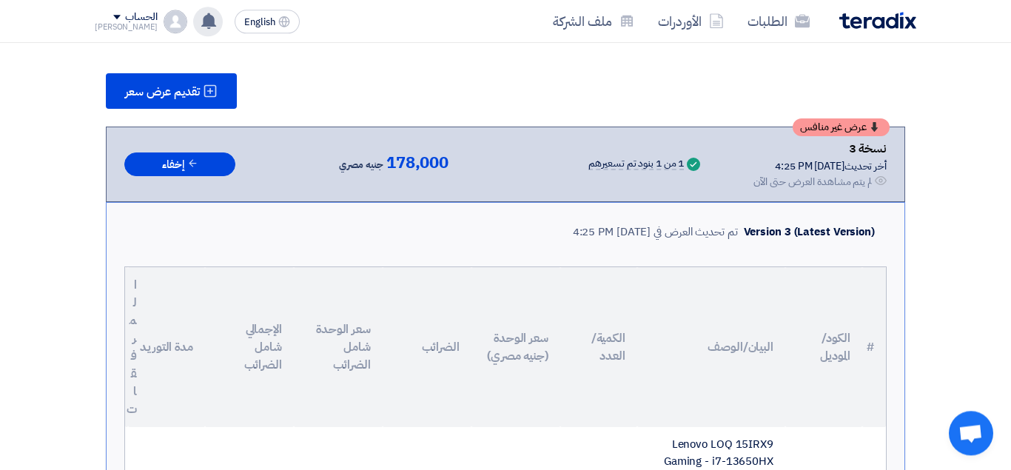
click at [849, 132] on span "عرض غير منافس" at bounding box center [833, 127] width 67 height 10
